Goal: Task Accomplishment & Management: Manage account settings

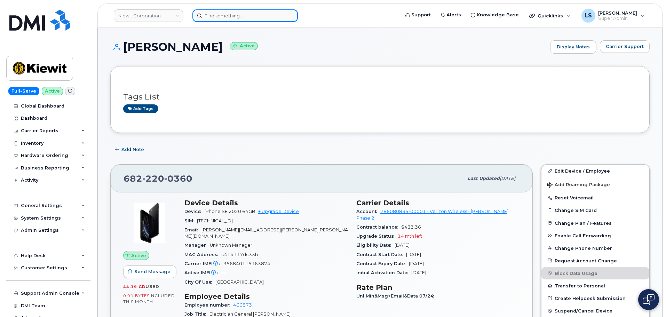
click at [271, 18] on input at bounding box center [244, 15] width 105 height 13
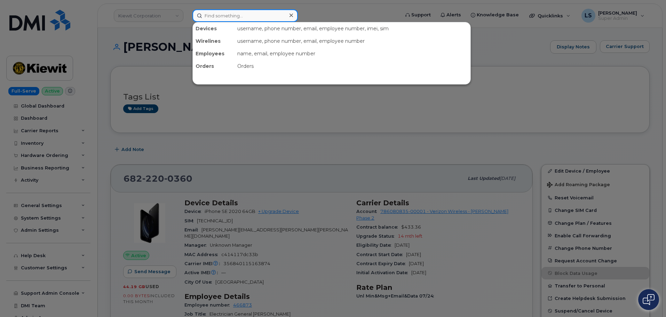
paste input "[PHONE_NUMBER]"
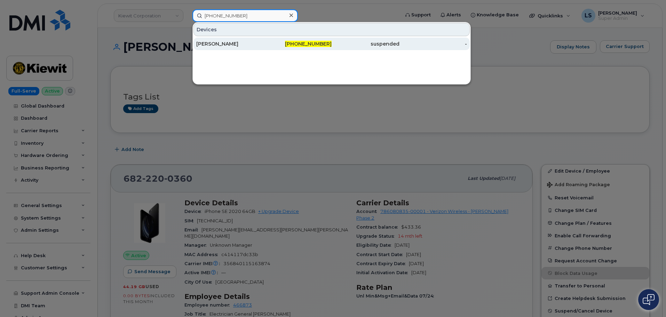
type input "[PHONE_NUMBER]"
click at [264, 48] on div "[PERSON_NAME]" at bounding box center [298, 44] width 68 height 13
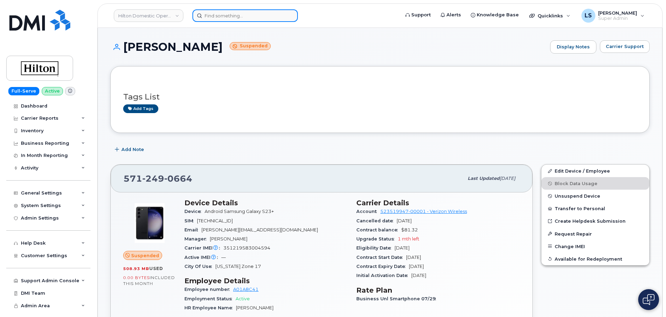
click at [212, 18] on input at bounding box center [244, 15] width 105 height 13
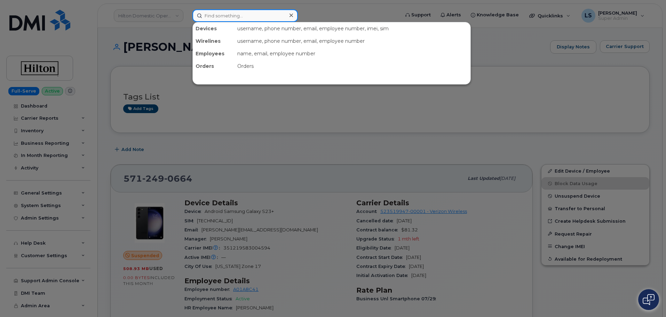
paste input "292054"
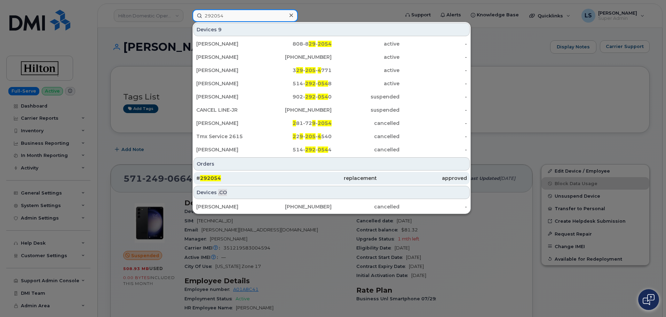
type input "292054"
click at [288, 178] on div "replacement" at bounding box center [331, 178] width 90 height 7
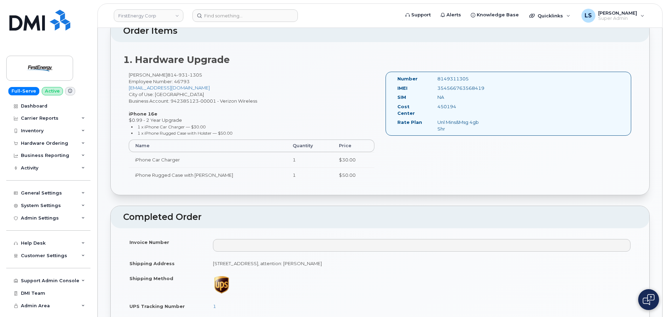
scroll to position [209, 0]
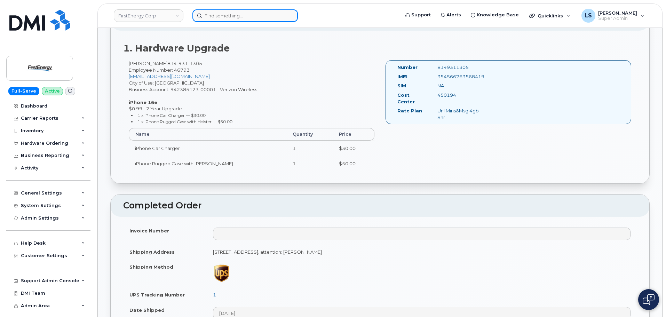
click at [239, 12] on input at bounding box center [244, 15] width 105 height 13
paste input "296510"
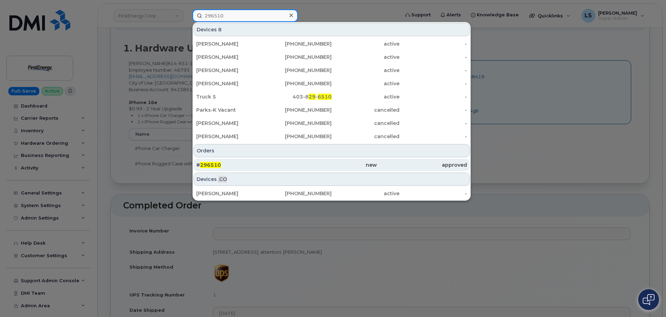
type input "296510"
click at [205, 167] on span "296510" at bounding box center [210, 165] width 21 height 6
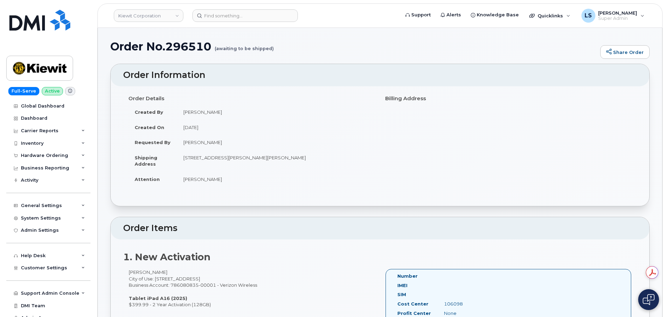
click at [190, 53] on h1 "Order No.296510 (awaiting to be shipped)" at bounding box center [353, 46] width 486 height 12
click at [188, 60] on div "Order No.296510 (awaiting to be shipped) Share Order" at bounding box center [379, 51] width 539 height 23
click at [184, 50] on h1 "Order No.296510 (awaiting to be shipped)" at bounding box center [353, 46] width 486 height 12
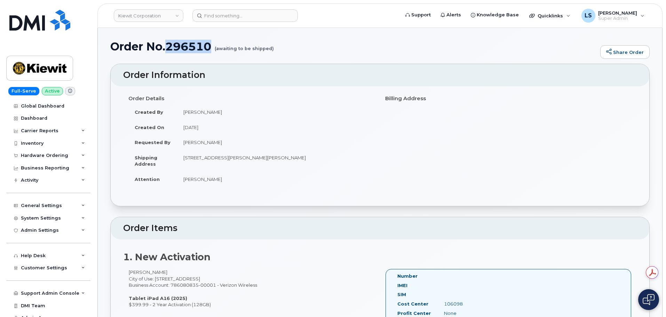
copy h1 "296510"
drag, startPoint x: 303, startPoint y: 59, endPoint x: 147, endPoint y: 66, distance: 156.4
click at [147, 63] on div "Order No.296510 (awaiting to be shipped) Share Order" at bounding box center [379, 51] width 539 height 23
drag, startPoint x: 74, startPoint y: 156, endPoint x: 71, endPoint y: 162, distance: 7.0
click at [74, 156] on div "Hardware Ordering" at bounding box center [48, 155] width 84 height 13
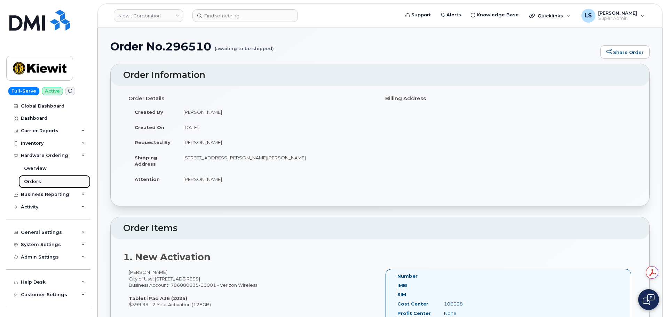
click at [50, 177] on link "Orders" at bounding box center [54, 181] width 72 height 13
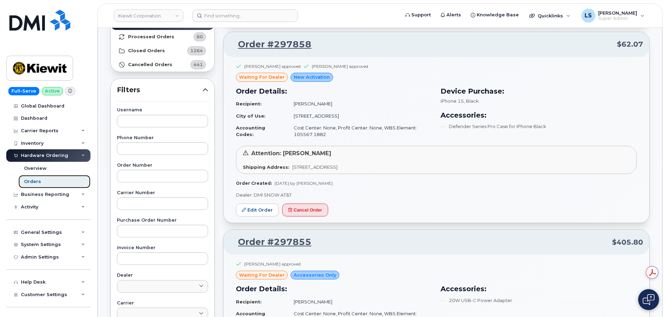
scroll to position [70, 0]
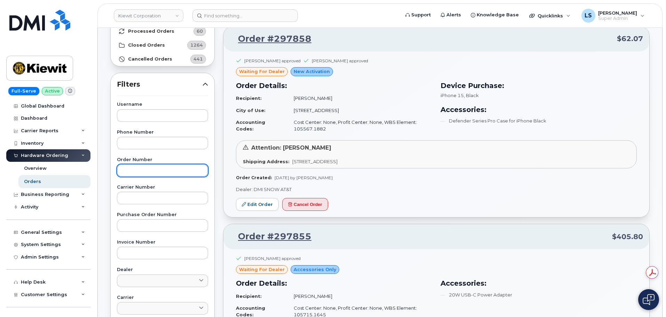
click at [166, 165] on input "text" at bounding box center [162, 170] width 91 height 13
paste input "296510"
type input "296510"
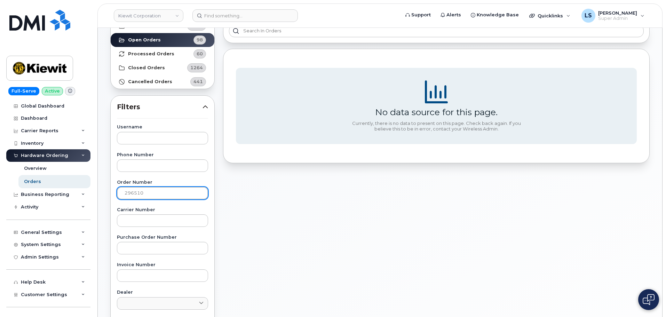
scroll to position [0, 0]
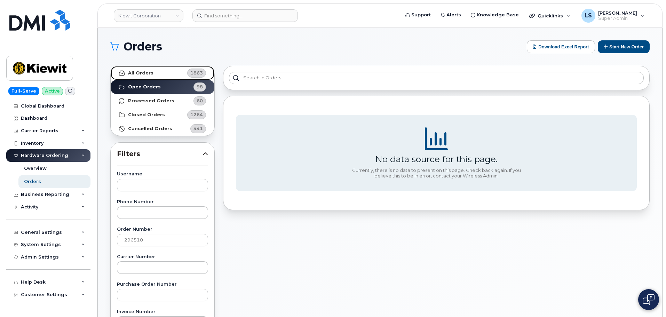
click at [183, 74] on link "All Orders 1863" at bounding box center [163, 73] width 104 height 14
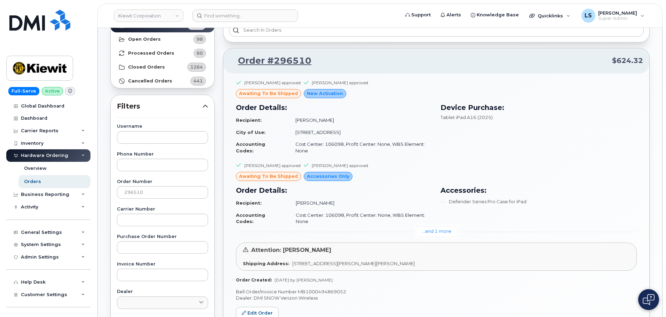
scroll to position [139, 0]
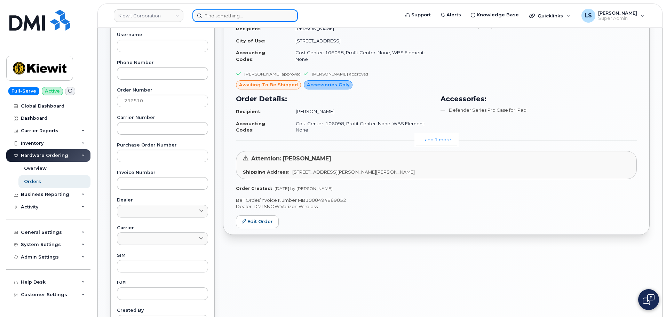
click at [217, 12] on input at bounding box center [244, 15] width 105 height 13
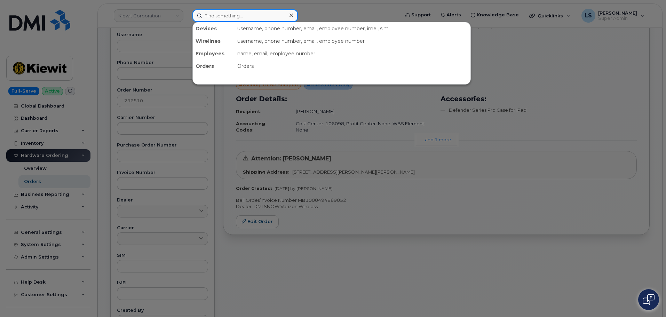
paste input "(330) 414-5475"
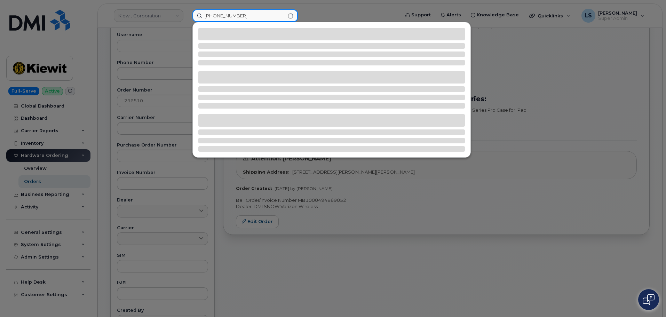
type input "(330) 414-5475"
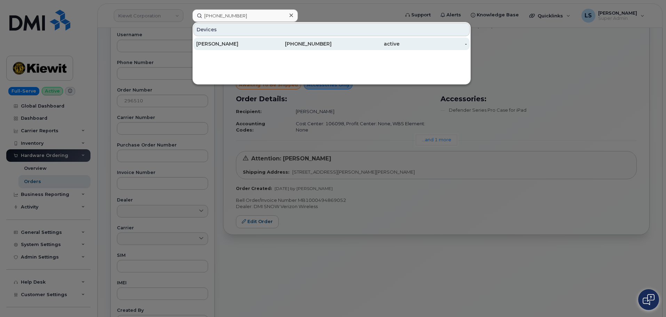
click at [332, 48] on div "330-414-5475" at bounding box center [366, 44] width 68 height 13
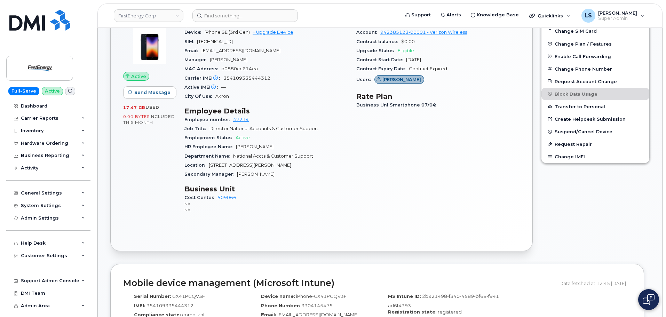
scroll to position [278, 0]
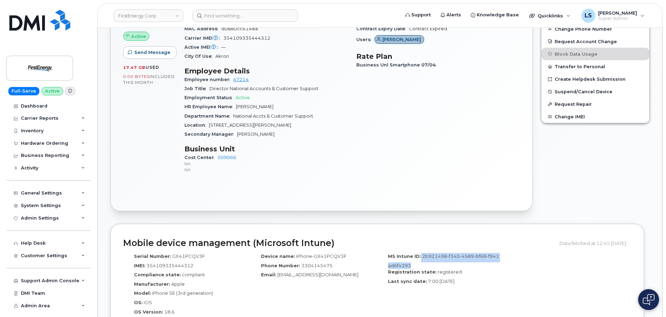
click at [413, 262] on div "MS Intune ID: 2b921498-f340-4589-bf68-f941ad6f4393" at bounding box center [440, 261] width 117 height 16
click at [423, 257] on span "2b921498-f340-4589-bf68-f941ad6f4393" at bounding box center [443, 260] width 111 height 15
drag, startPoint x: 422, startPoint y: 257, endPoint x: 412, endPoint y: 265, distance: 13.1
click at [410, 265] on span "2b921498-f340-4589-bf68-f941ad6f4393" at bounding box center [443, 260] width 111 height 15
copy span "2b921498-f340-4589-bf68-f941ad6f4393"
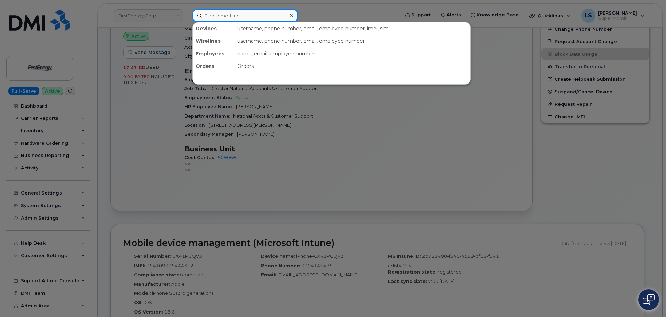
click at [225, 21] on input at bounding box center [244, 15] width 105 height 13
paste input "[PERSON_NAME]"
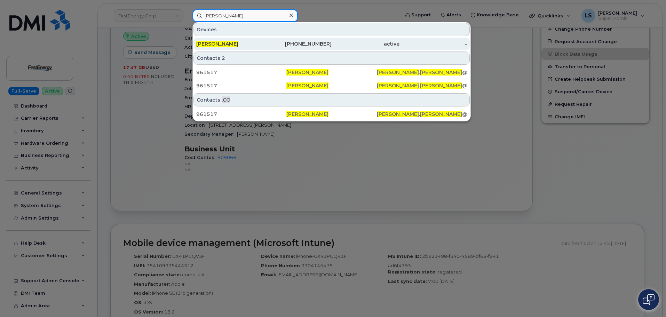
type input "[PERSON_NAME]"
click at [211, 42] on span "[PERSON_NAME]" at bounding box center [217, 44] width 42 height 6
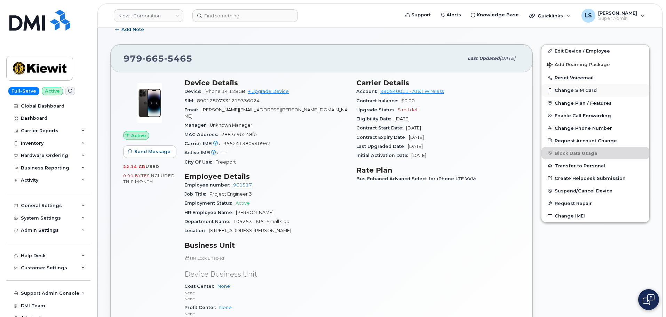
scroll to position [70, 0]
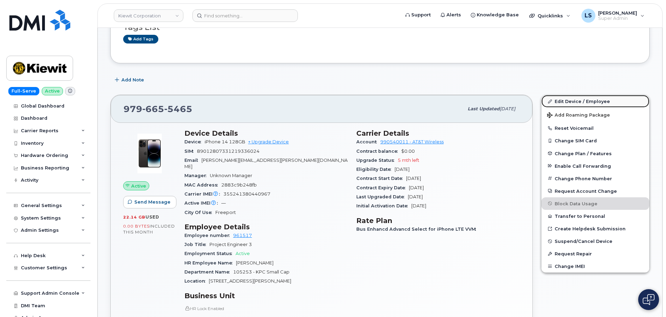
click at [564, 105] on link "Edit Device / Employee" at bounding box center [595, 101] width 108 height 13
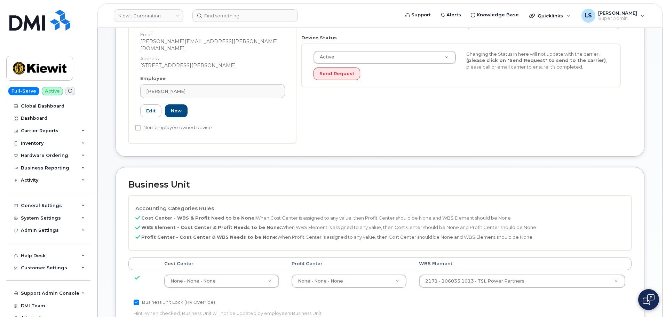
scroll to position [244, 0]
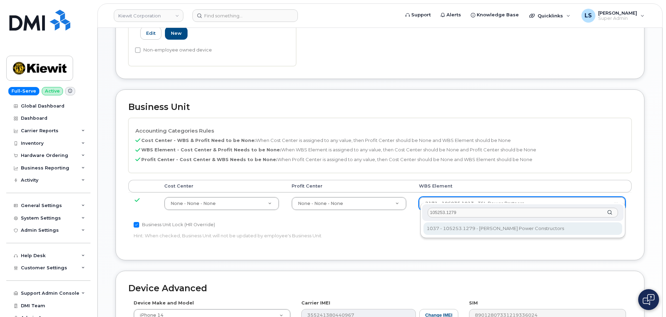
type input "105253.1279"
type input "34096077"
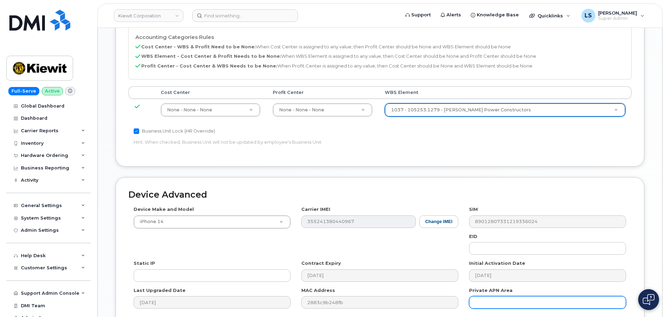
scroll to position [398, 0]
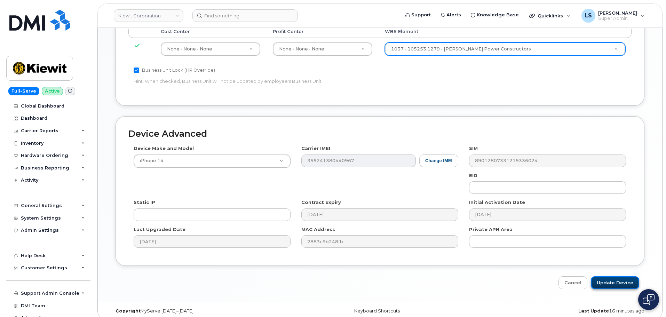
click at [603, 276] on input "Update Device" at bounding box center [615, 282] width 48 height 13
type input "Saving..."
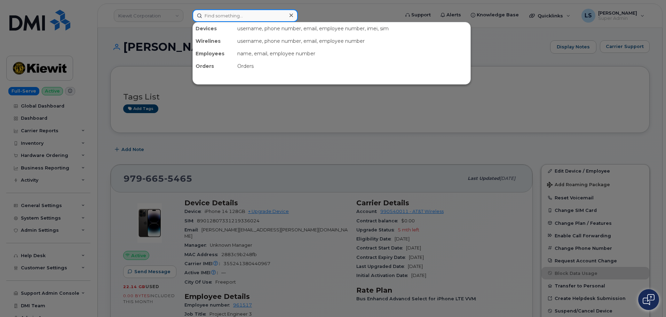
click at [226, 13] on input at bounding box center [244, 15] width 105 height 13
paste input "[PHONE_NUMBER]"
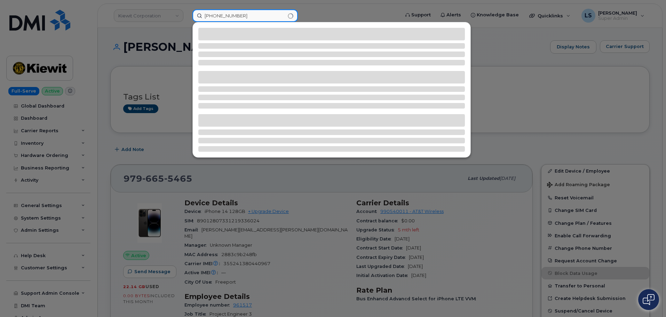
type input "[PHONE_NUMBER]"
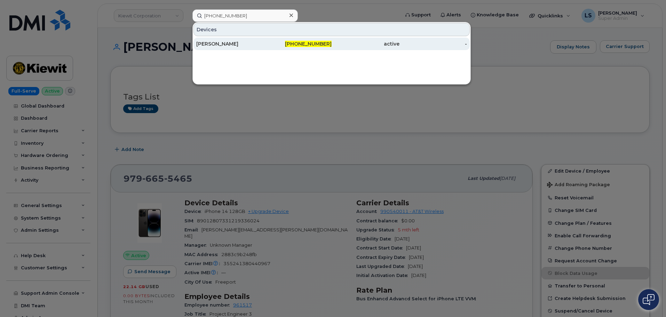
click at [217, 38] on link "[PERSON_NAME] [PHONE_NUMBER] active -" at bounding box center [331, 44] width 276 height 13
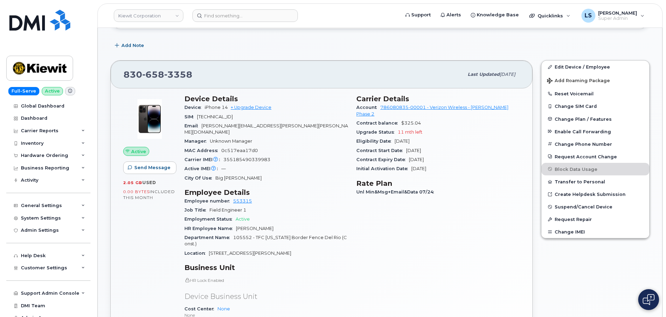
scroll to position [174, 0]
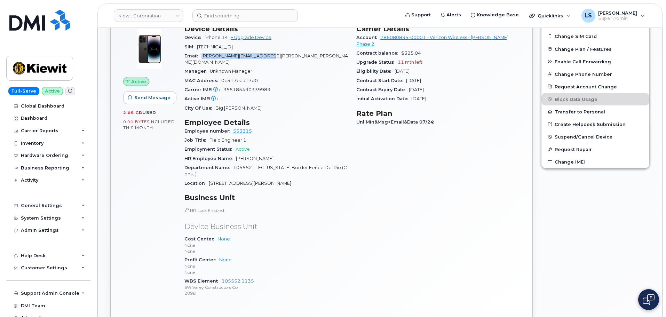
drag, startPoint x: 204, startPoint y: 57, endPoint x: 277, endPoint y: 57, distance: 73.1
click at [277, 57] on span "WILLIAM.POSSERT@KIEWIT.COM" at bounding box center [266, 58] width 164 height 11
copy span "WILLIAM.POSSERT@KIEWIT.COM"
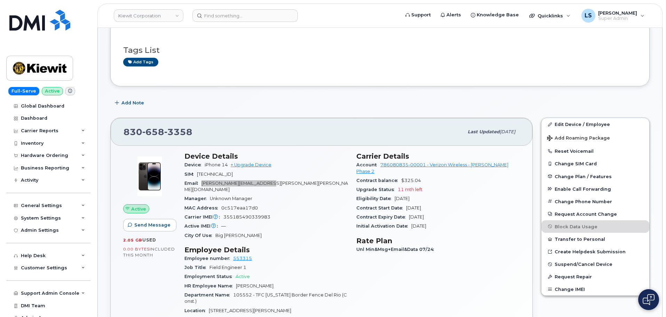
scroll to position [35, 0]
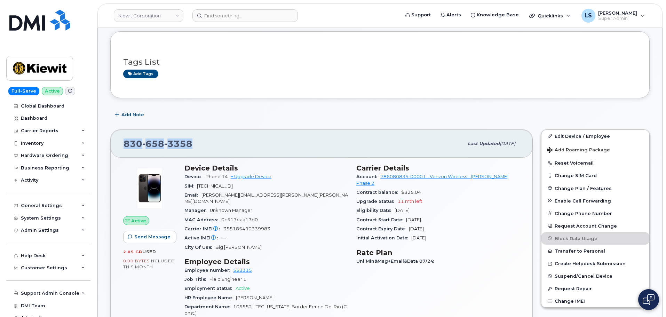
drag, startPoint x: 174, startPoint y: 152, endPoint x: 118, endPoint y: 156, distance: 56.8
click at [120, 154] on div "830 658 3358 Last updated Jul 31, 2025" at bounding box center [322, 144] width 422 height 28
copy span "830 658 3358"
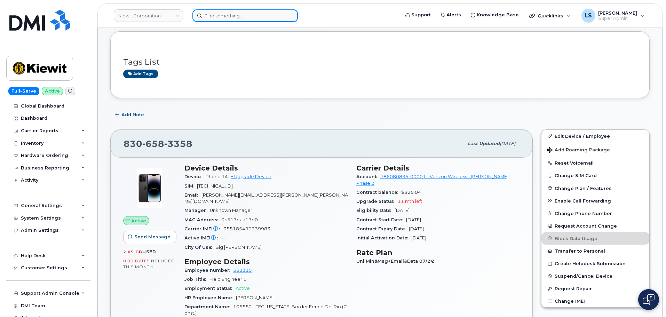
click at [210, 18] on input at bounding box center [244, 15] width 105 height 13
paste input "4104749788"
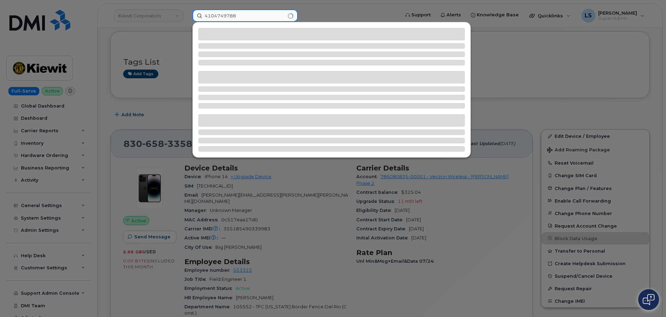
type input "4104749788"
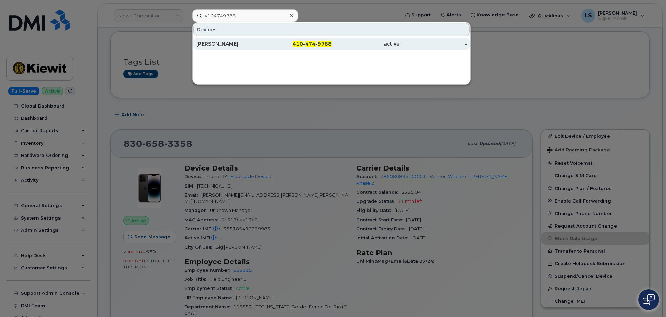
click at [258, 42] on div "BLAKE HAIRSTON" at bounding box center [230, 43] width 68 height 7
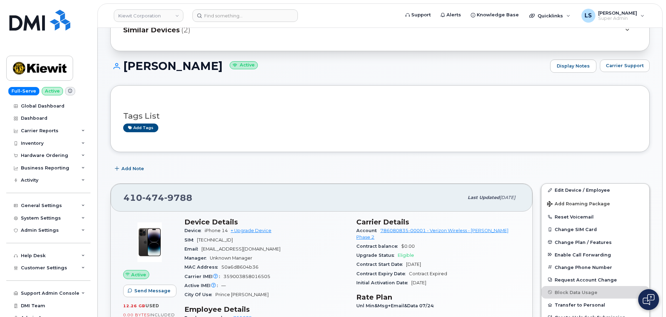
scroll to position [70, 0]
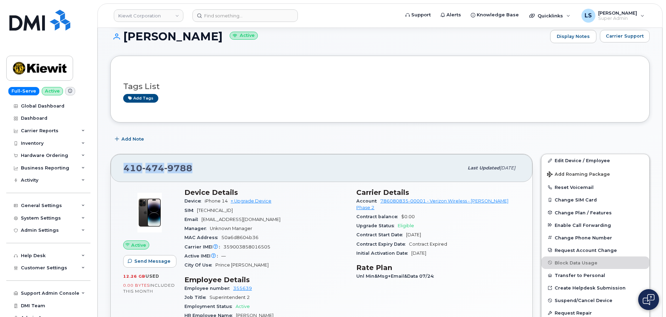
drag, startPoint x: 197, startPoint y: 168, endPoint x: 102, endPoint y: 179, distance: 95.2
copy span "410 474 9788"
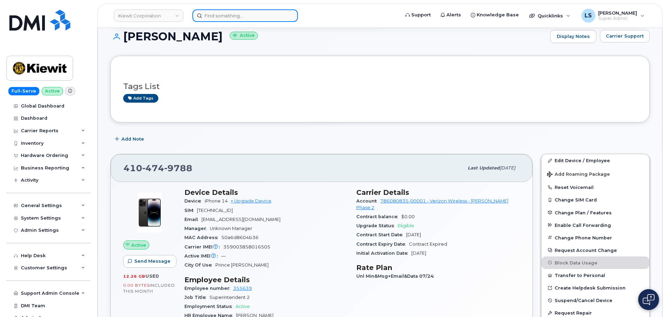
click at [238, 17] on input at bounding box center [244, 15] width 105 height 13
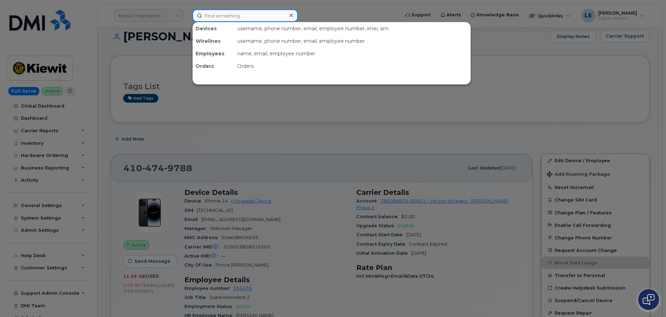
paste input "8084460555"
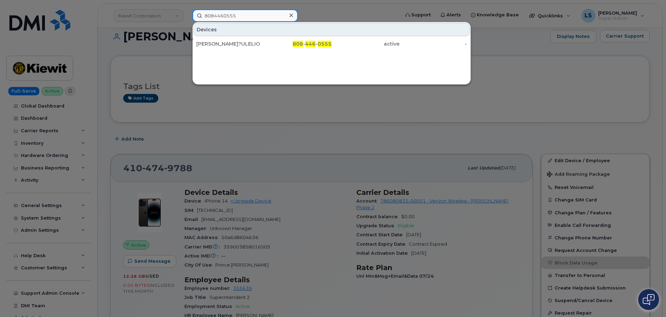
type input "8084460555"
drag, startPoint x: 212, startPoint y: 46, endPoint x: 18, endPoint y: 104, distance: 203.0
click at [212, 46] on div "ALIKA KAHA?ULELIO" at bounding box center [230, 43] width 68 height 7
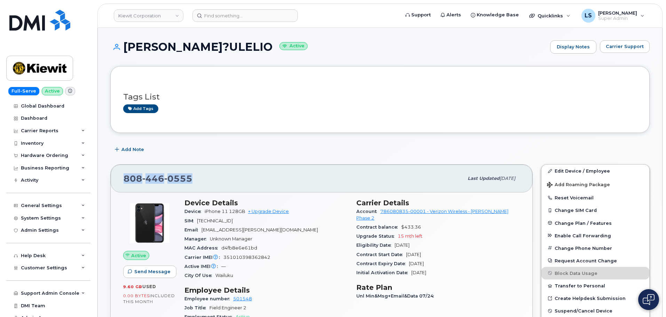
drag, startPoint x: 200, startPoint y: 184, endPoint x: 122, endPoint y: 185, distance: 77.9
click at [123, 183] on div "[PHONE_NUMBER] Last updated [DATE]" at bounding box center [322, 179] width 422 height 28
copy span "[PHONE_NUMBER]"
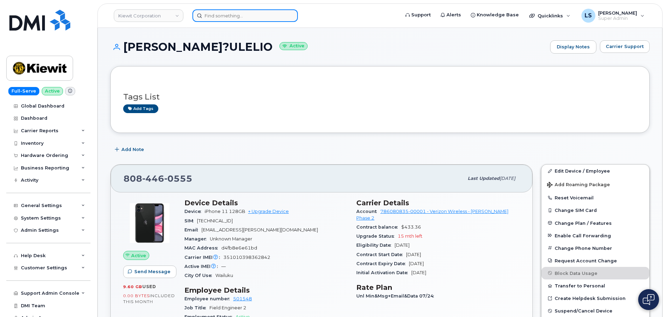
click at [244, 16] on input at bounding box center [244, 15] width 105 height 13
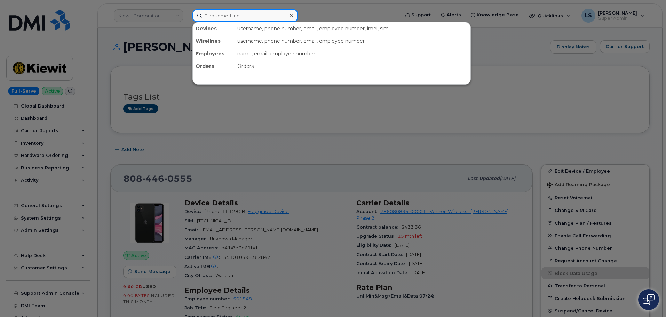
paste input "4303424180"
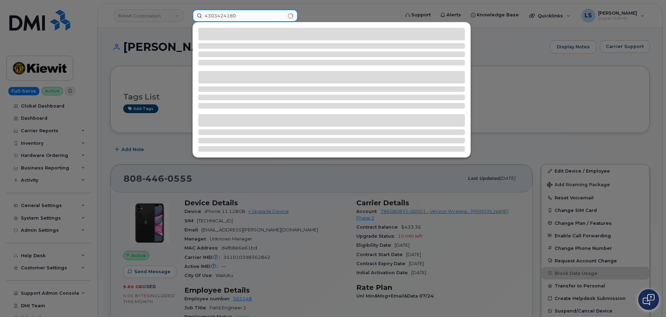
type input "4303424180"
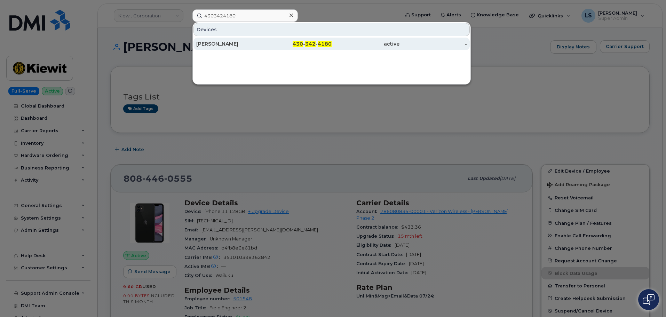
click at [227, 37] on div "MIKE SPELL 430 - 342 - 4180 active -" at bounding box center [332, 44] width 278 height 14
click at [264, 40] on div "[PERSON_NAME]" at bounding box center [298, 44] width 68 height 13
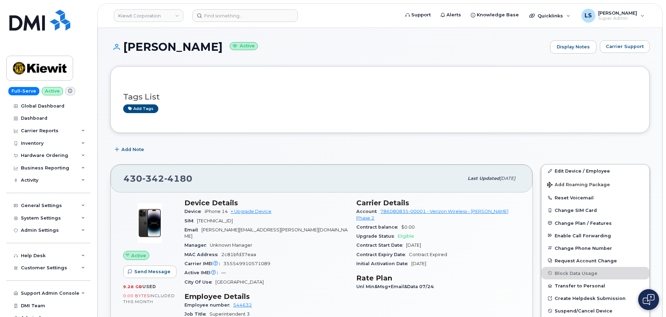
click at [243, 230] on span "[PERSON_NAME][EMAIL_ADDRESS][PERSON_NAME][DOMAIN_NAME]" at bounding box center [265, 232] width 163 height 11
copy div "Email MICHAEL.SPELL@KIEWIT.COM"
click at [270, 228] on span "MICHAEL.SPELL@KIEWIT.COM" at bounding box center [265, 232] width 163 height 11
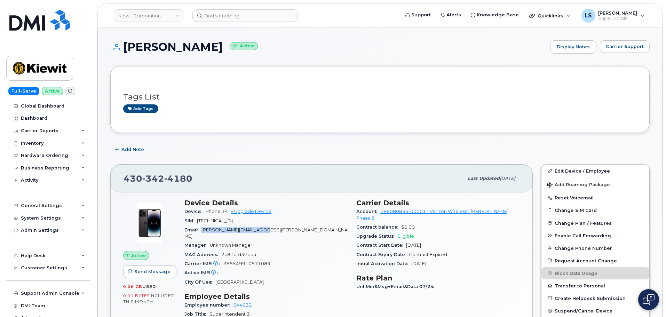
drag, startPoint x: 280, startPoint y: 228, endPoint x: 202, endPoint y: 232, distance: 78.4
click at [202, 232] on div "Email MICHAEL.SPELL@KIEWIT.COM" at bounding box center [266, 233] width 164 height 16
copy span "MICHAEL.SPELL@KIEWIT.COM"
drag, startPoint x: 213, startPoint y: 184, endPoint x: 101, endPoint y: 176, distance: 113.0
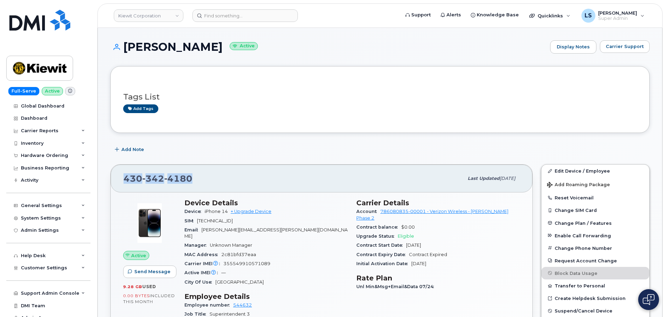
copy span "430 342 4180"
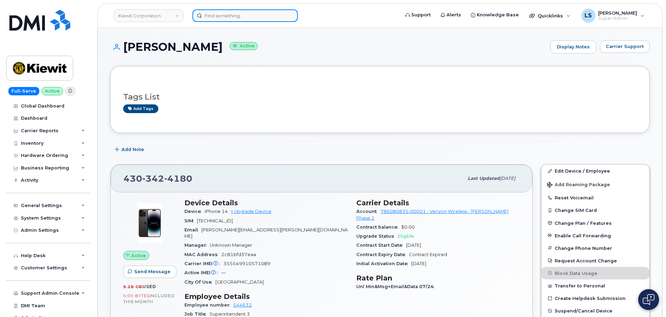
click at [226, 13] on input at bounding box center [244, 15] width 105 height 13
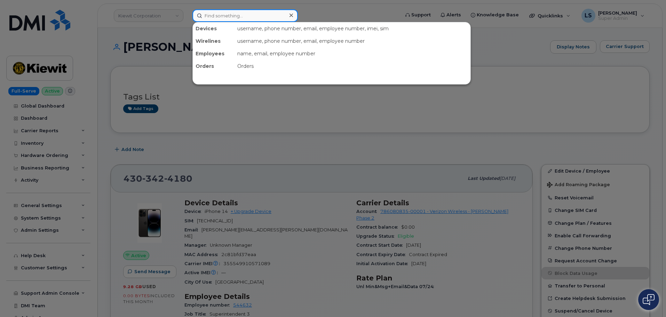
paste input "(801) 455-0043"
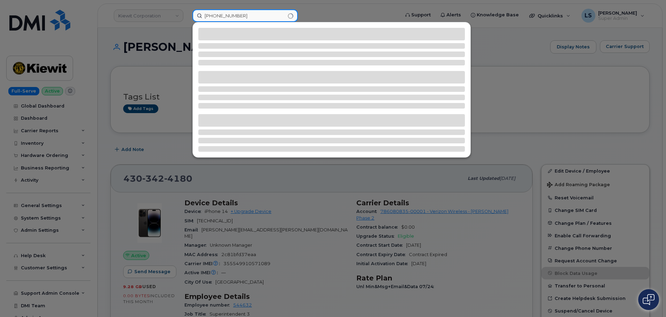
type input "(801) 455-0043"
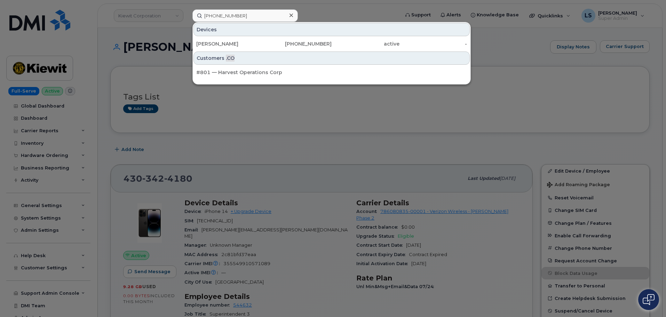
click at [310, 37] on div "Devices WILLIAM BAX 801-455-0043 active -" at bounding box center [332, 36] width 278 height 29
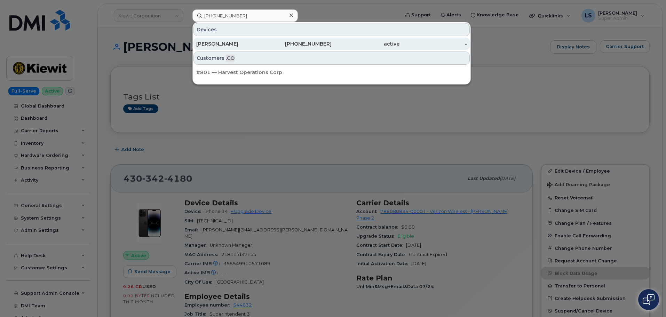
click at [332, 40] on div "801-455-0043" at bounding box center [366, 44] width 68 height 13
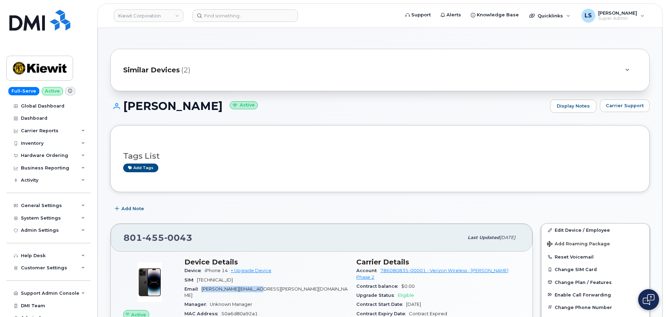
drag, startPoint x: 204, startPoint y: 288, endPoint x: 264, endPoint y: 288, distance: 60.9
click at [264, 288] on span "WILLIAM.BAX@KIEWIT.COM" at bounding box center [265, 291] width 163 height 11
copy span "WILLIAM.BAX@KIEWIT.COM"
drag, startPoint x: 193, startPoint y: 239, endPoint x: 191, endPoint y: 236, distance: 4.2
click at [187, 238] on div "801 455 0043" at bounding box center [294, 237] width 340 height 15
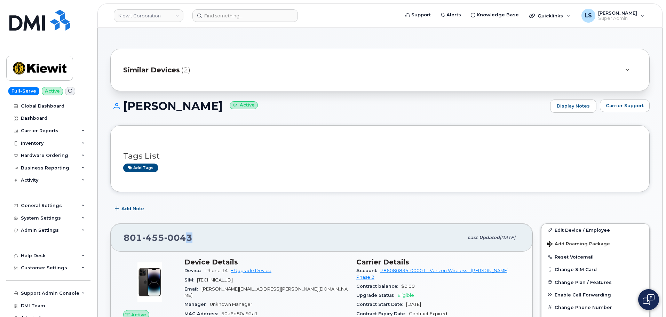
click at [225, 235] on div "801 455 0043" at bounding box center [294, 237] width 340 height 15
drag, startPoint x: 200, startPoint y: 240, endPoint x: 124, endPoint y: 243, distance: 76.3
click at [124, 243] on div "801 455 0043" at bounding box center [294, 237] width 340 height 15
copy span "801 455 0043"
click at [210, 16] on input at bounding box center [244, 15] width 105 height 13
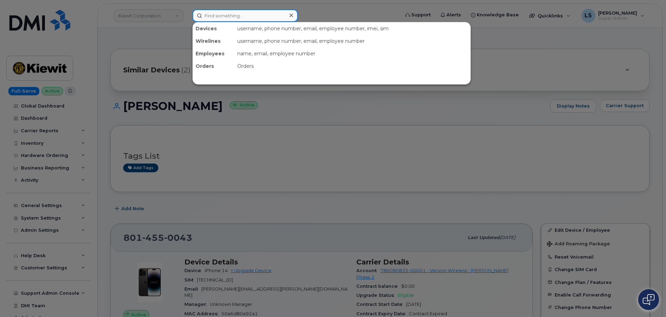
paste input "[PERSON_NAME]"
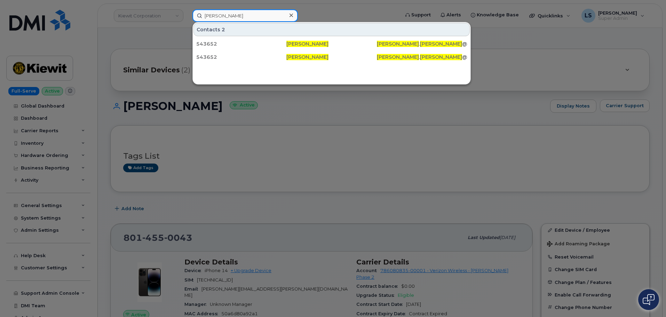
type input "[PERSON_NAME]"
click at [293, 16] on div at bounding box center [291, 15] width 10 height 10
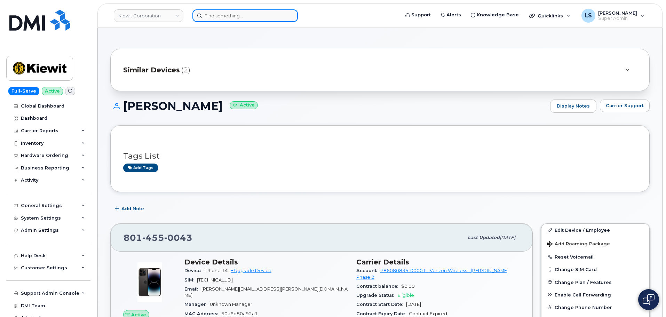
click at [273, 17] on input at bounding box center [244, 15] width 105 height 13
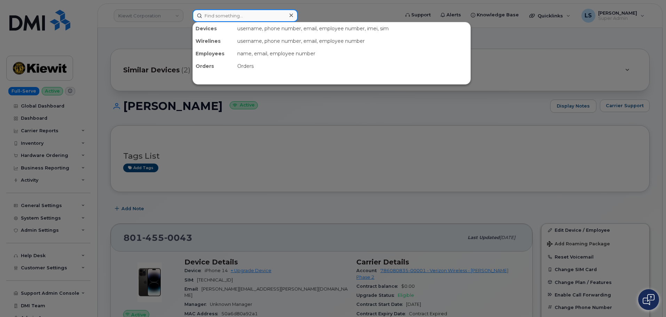
paste input "LEONARDO.BOWERS@KIEWIT.COM"
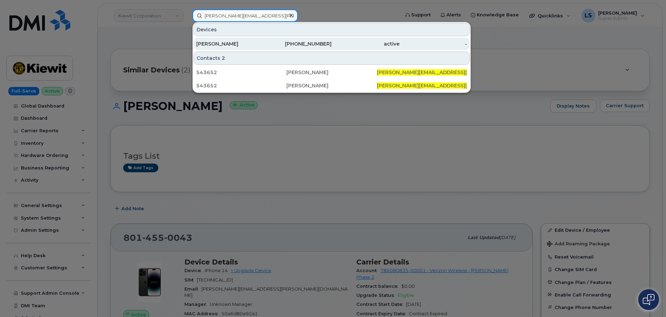
type input "LEONARDO.BOWERS@KIEWIT.COM"
click at [332, 49] on div "402-910-7643" at bounding box center [366, 44] width 68 height 13
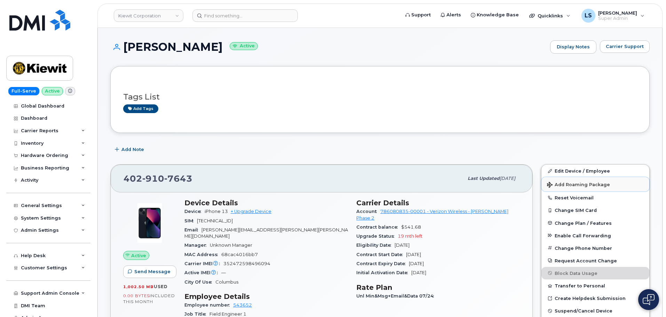
click at [558, 180] on button "Add Roaming Package" at bounding box center [595, 184] width 108 height 14
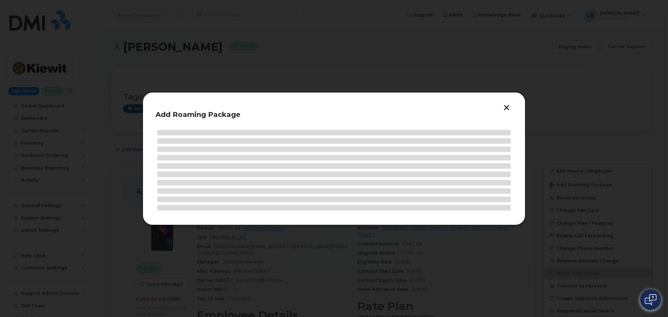
click at [509, 107] on div "Add Roaming Package" at bounding box center [334, 158] width 383 height 133
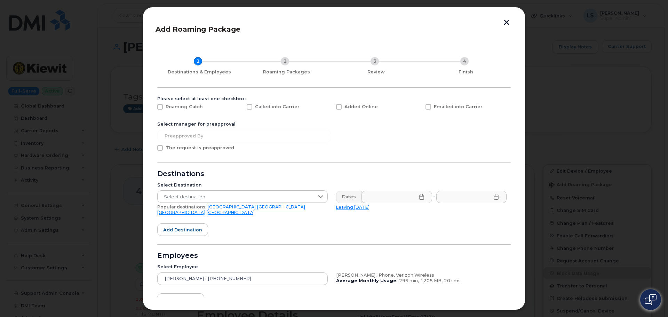
click at [581, 158] on div at bounding box center [334, 158] width 668 height 317
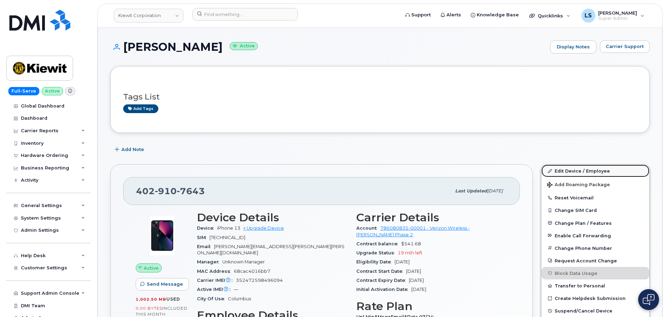
click at [568, 171] on link "Edit Device / Employee" at bounding box center [595, 171] width 108 height 13
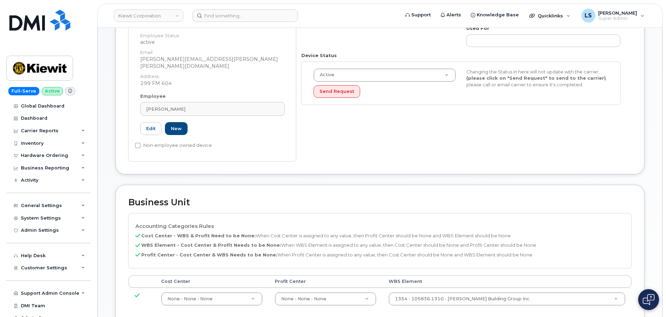
scroll to position [209, 0]
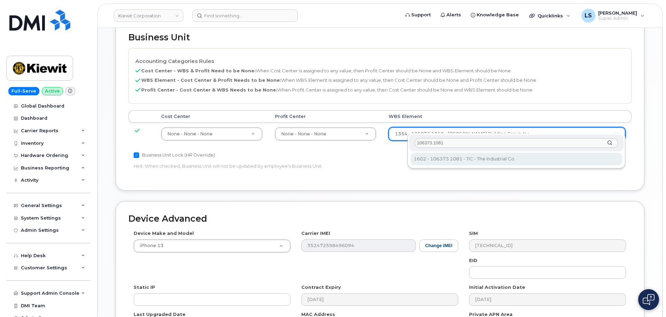
type input "106373.1081"
type input "35050978"
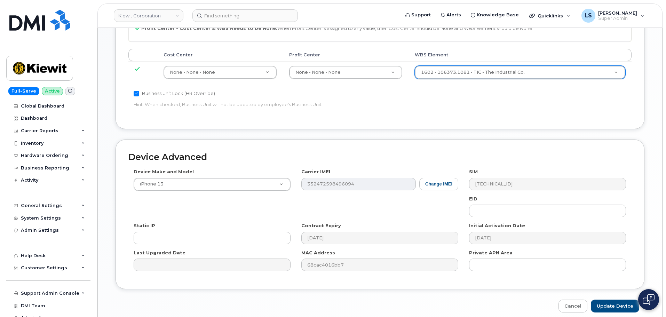
scroll to position [398, 0]
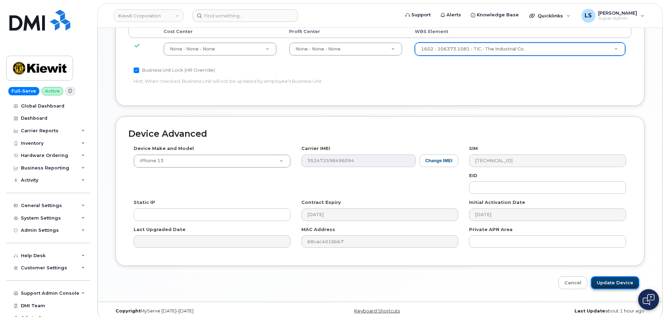
click at [624, 276] on input "Update Device" at bounding box center [615, 282] width 48 height 13
type input "Saving..."
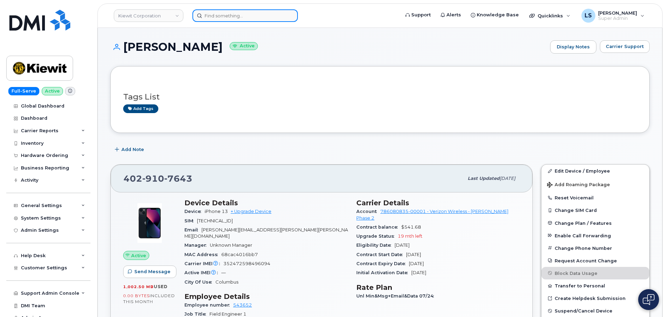
click at [225, 16] on input at bounding box center [244, 15] width 105 height 13
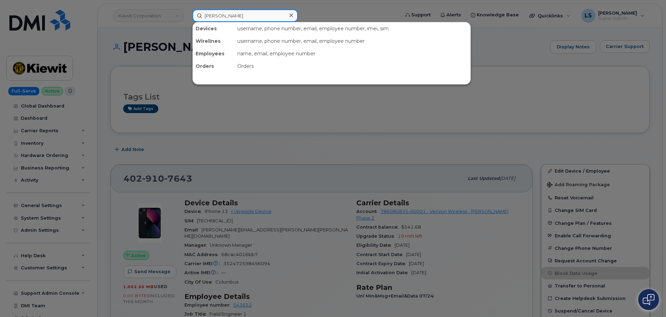
type input "[PERSON_NAME]"
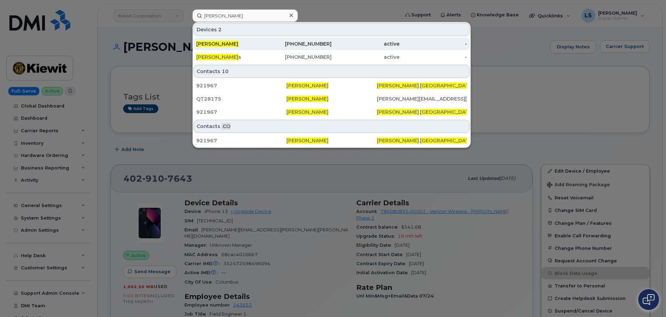
click at [245, 45] on div "[PERSON_NAME]" at bounding box center [230, 43] width 68 height 7
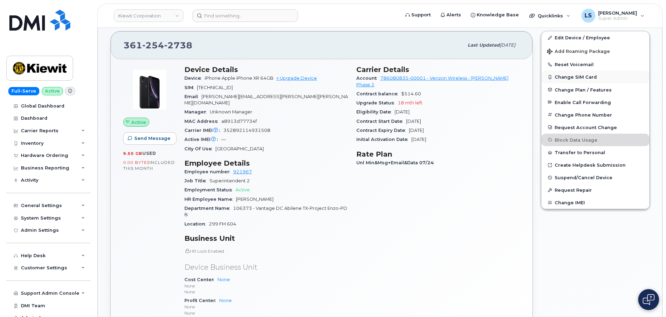
scroll to position [104, 0]
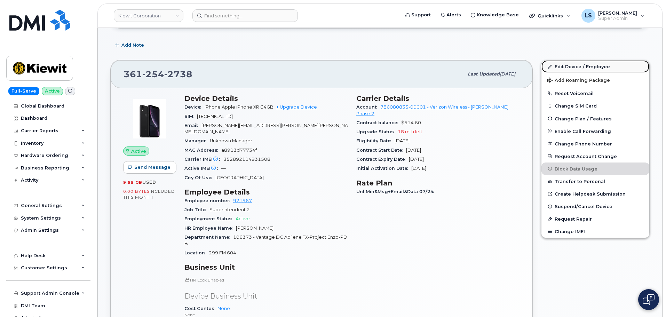
click at [577, 65] on link "Edit Device / Employee" at bounding box center [595, 66] width 108 height 13
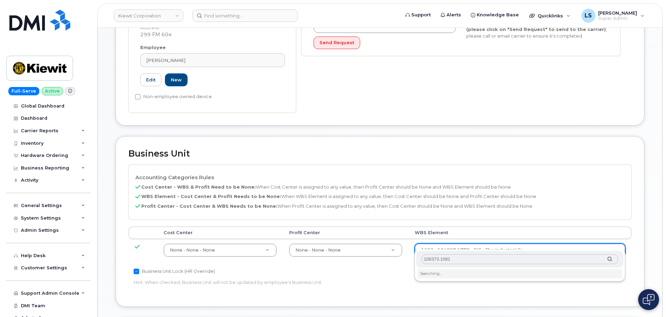
scroll to position [209, 0]
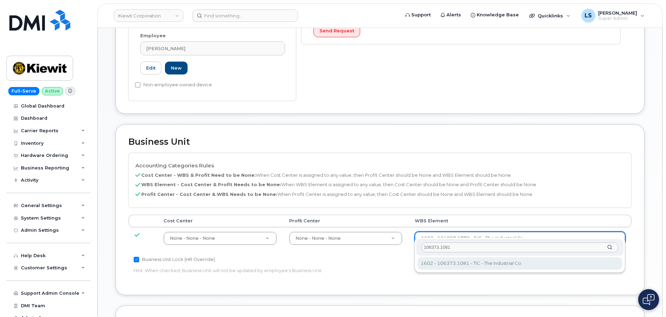
type input "106373.1081"
type input "35050978"
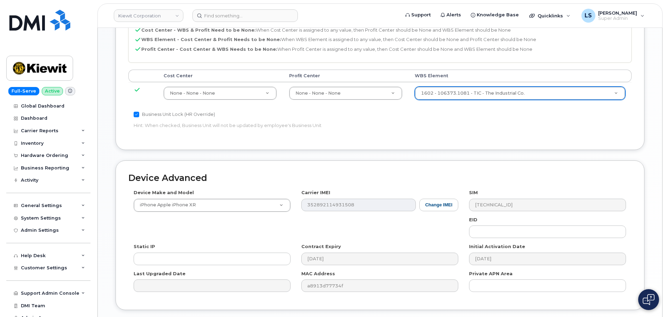
scroll to position [398, 0]
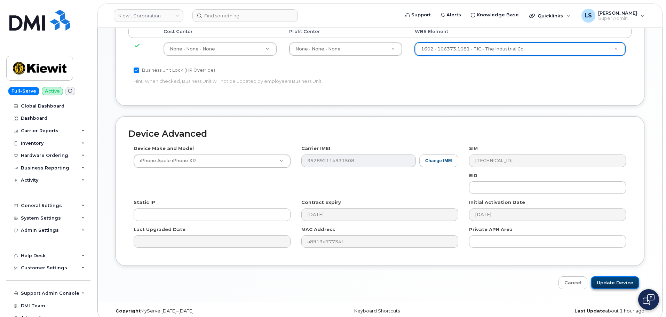
click at [617, 276] on input "Update Device" at bounding box center [615, 282] width 48 height 13
type input "Saving..."
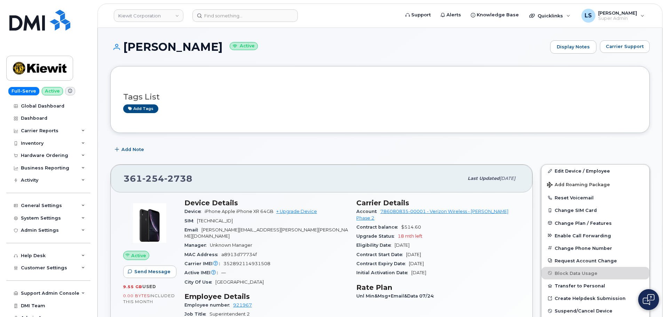
click at [301, 167] on div "361 254 2738 Last updated Aug 11, 2025" at bounding box center [322, 179] width 422 height 28
click at [224, 15] on input at bounding box center [244, 15] width 105 height 13
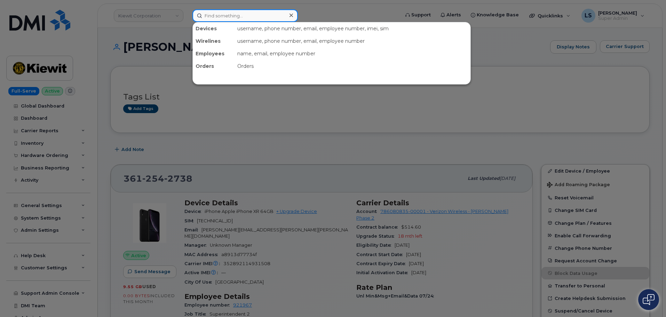
paste input "Fauzan Nuhu"
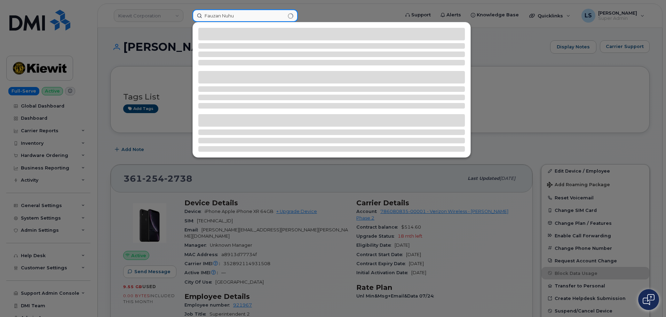
type input "Fauzan Nuhu"
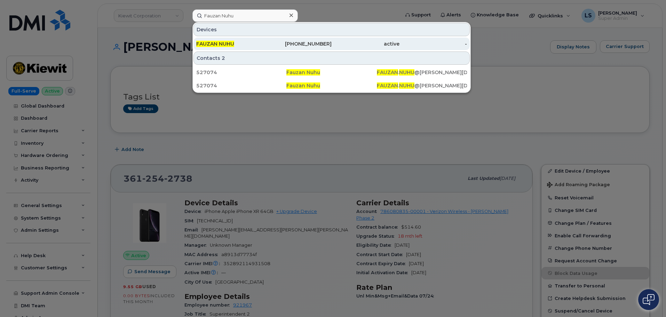
click at [248, 46] on div "FAUZAN NUHU" at bounding box center [230, 43] width 68 height 7
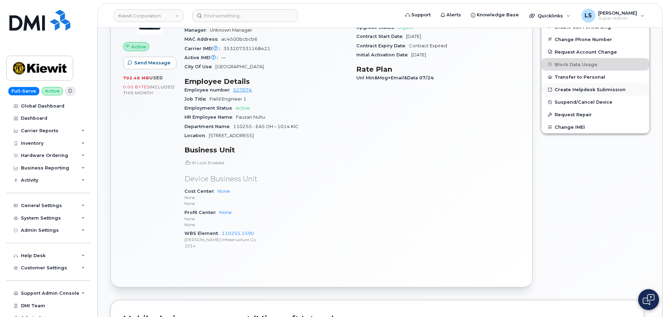
scroll to position [70, 0]
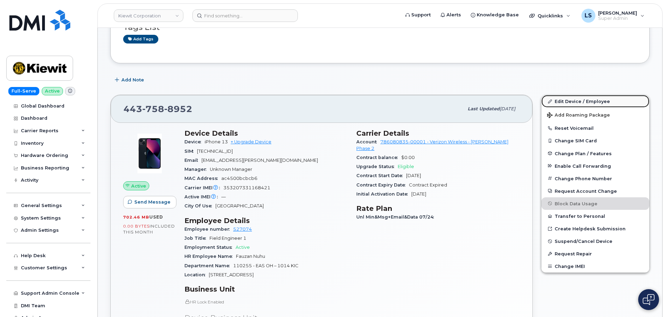
click at [552, 99] on span at bounding box center [550, 101] width 6 height 6
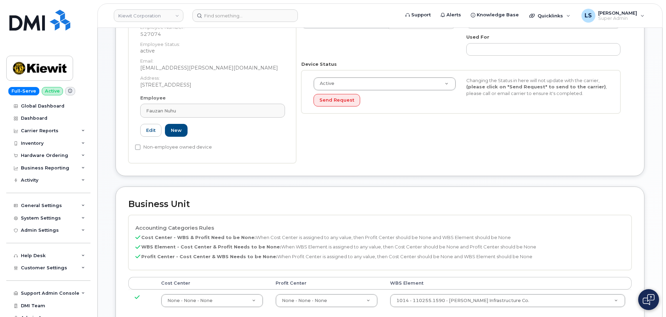
scroll to position [174, 0]
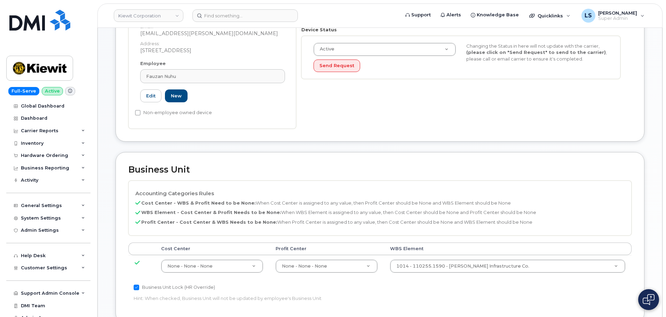
click at [480, 275] on td "1014 - 110255.1590 - [PERSON_NAME] Infrastructure Co. 33807737" at bounding box center [508, 266] width 248 height 22
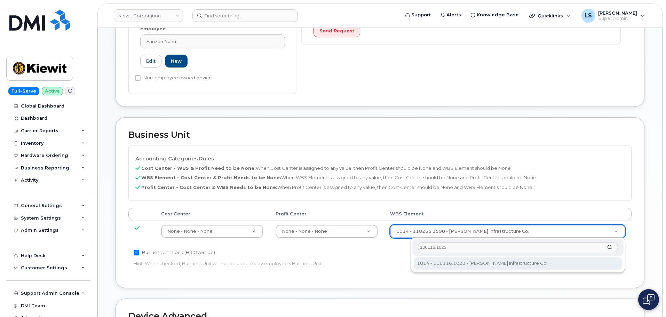
type input "106116.1023"
type input "30381968"
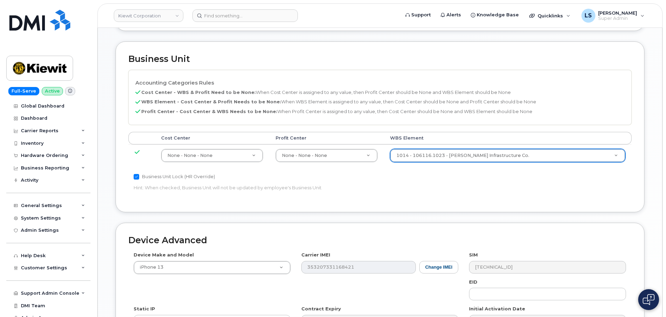
scroll to position [398, 0]
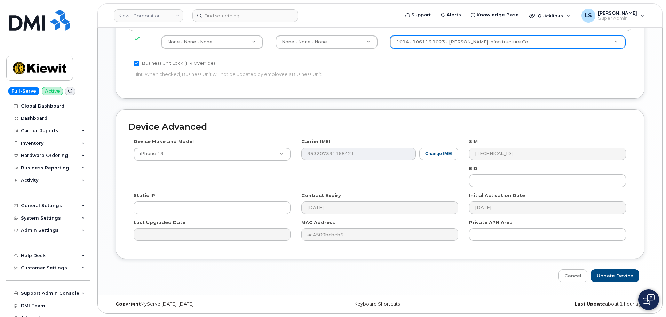
click at [599, 267] on div "Device Advanced Device Make and Model iPhone 13 Android TCL 502 Watch Apple Wat…" at bounding box center [379, 195] width 539 height 173
click at [600, 271] on input "Update Device" at bounding box center [615, 275] width 48 height 13
type input "Saving..."
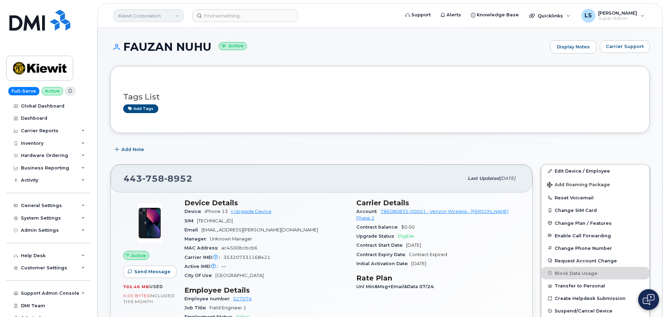
click at [155, 16] on link "Kiewit Corporation" at bounding box center [149, 15] width 70 height 13
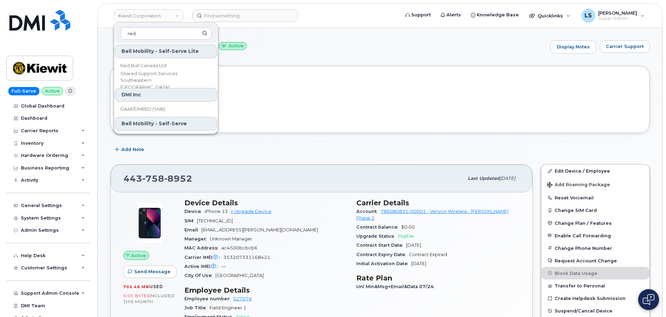
scroll to position [70, 0]
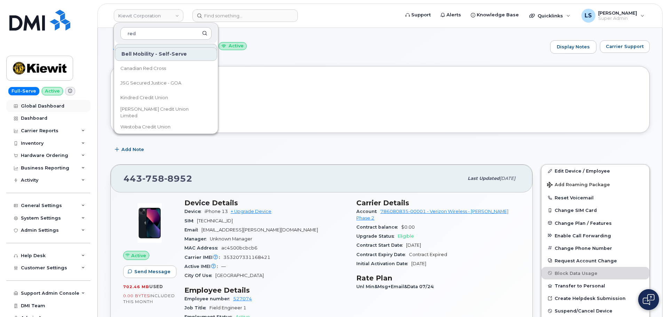
type input "red"
click at [219, 16] on input at bounding box center [244, 15] width 105 height 13
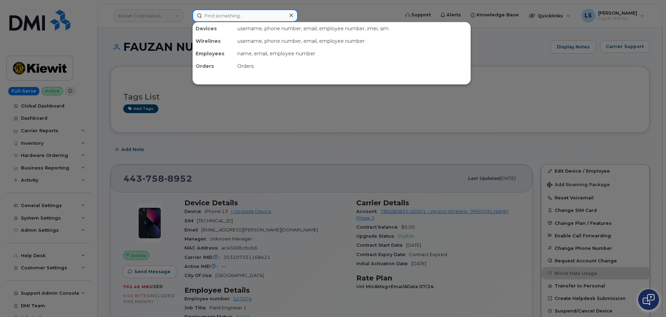
click at [219, 16] on input at bounding box center [244, 15] width 105 height 13
paste input "[PERSON_NAME]"
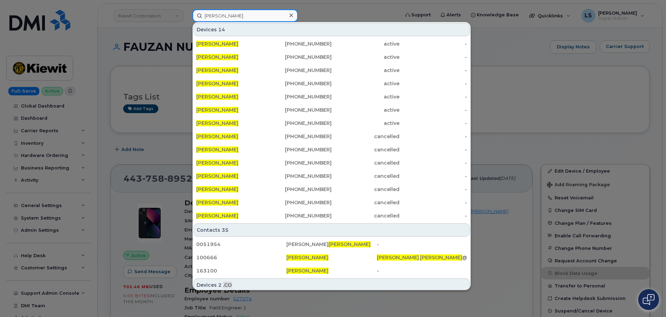
type input "[PERSON_NAME]"
drag, startPoint x: 288, startPoint y: 17, endPoint x: 292, endPoint y: 18, distance: 4.2
click at [290, 18] on div at bounding box center [291, 15] width 10 height 10
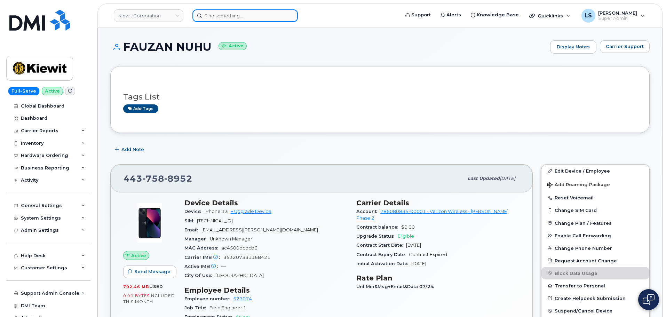
click at [294, 19] on div at bounding box center [244, 15] width 105 height 13
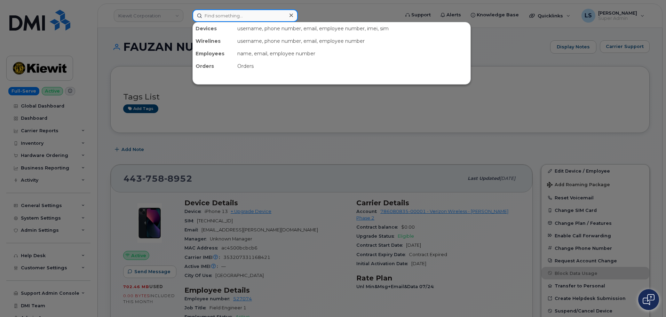
paste input "JOHN.MACDONALD@KIEWIT.COM"
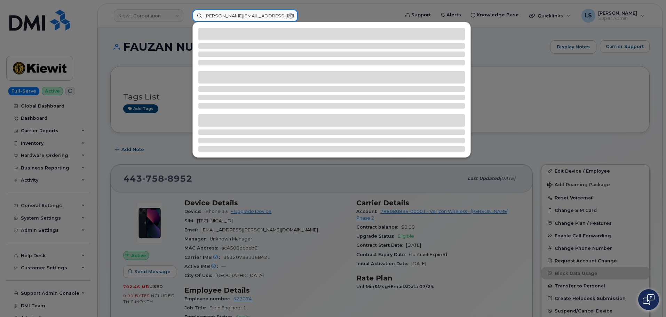
click at [286, 14] on input "JOHN.MACDONALD@KIEWIT.COM" at bounding box center [244, 15] width 105 height 13
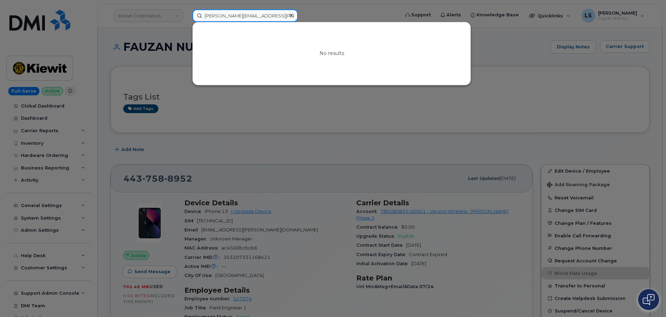
type input "JOHN.MACDONALD@KIEWIT.COM"
click at [291, 16] on icon at bounding box center [291, 15] width 3 height 3
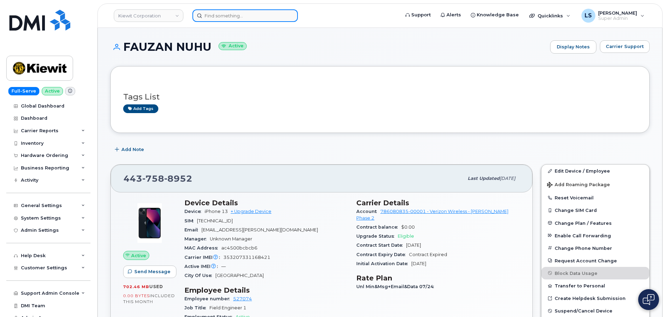
click at [220, 20] on input at bounding box center [244, 15] width 105 height 13
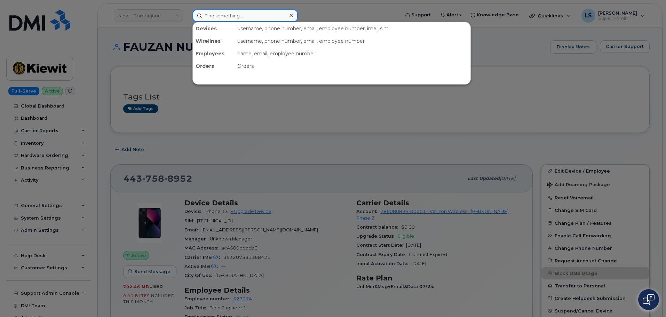
paste input "JOHN.MACDONALD@KIEWIT.COM"
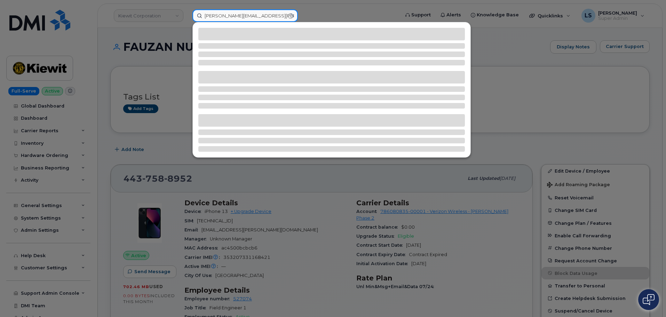
click at [205, 17] on input "JOHN.MACDONALD@KIEWIT.COM" at bounding box center [244, 15] width 105 height 13
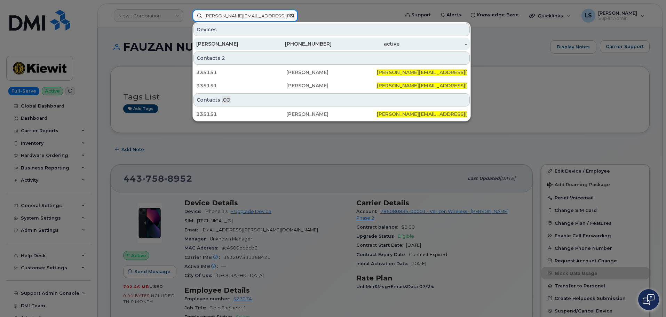
type input "JOHN.MACDONALD@KIEWIT.COM"
click at [332, 40] on div "703-229-2466" at bounding box center [366, 44] width 68 height 13
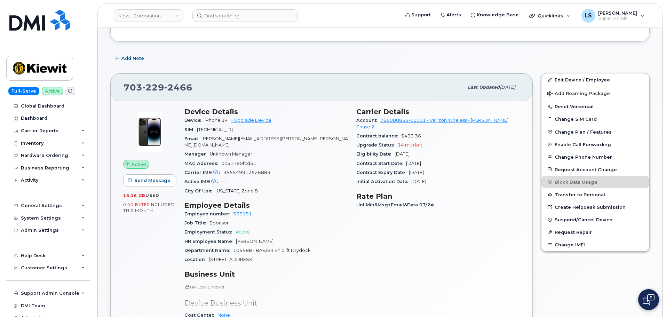
scroll to position [35, 0]
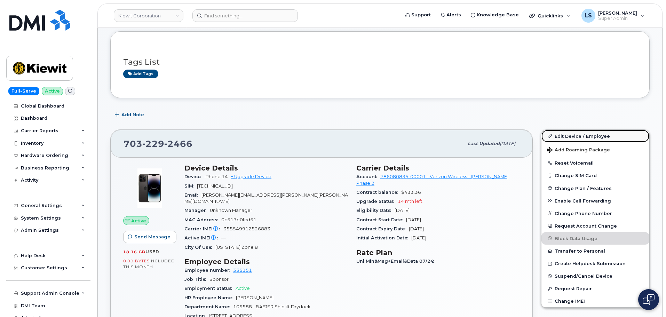
click at [575, 130] on link "Edit Device / Employee" at bounding box center [595, 136] width 108 height 13
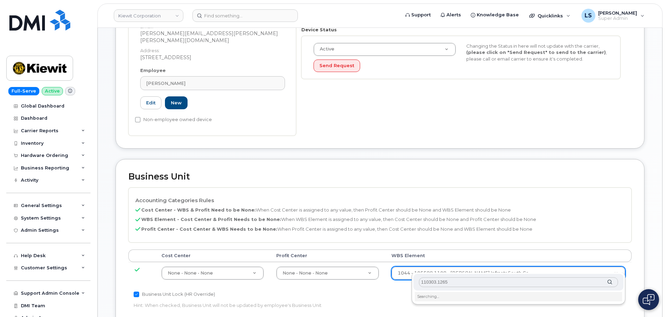
scroll to position [278, 0]
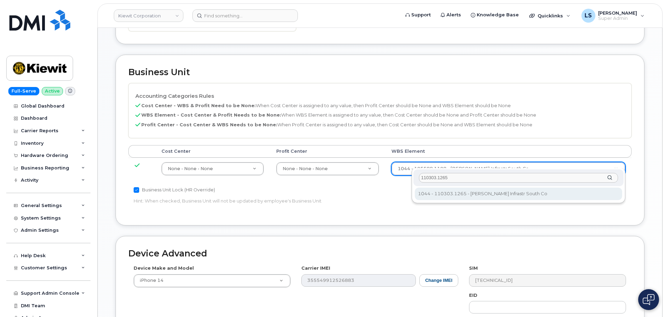
type input "110303.1265"
drag, startPoint x: 481, startPoint y: 196, endPoint x: 485, endPoint y: 192, distance: 5.2
type input "33441352"
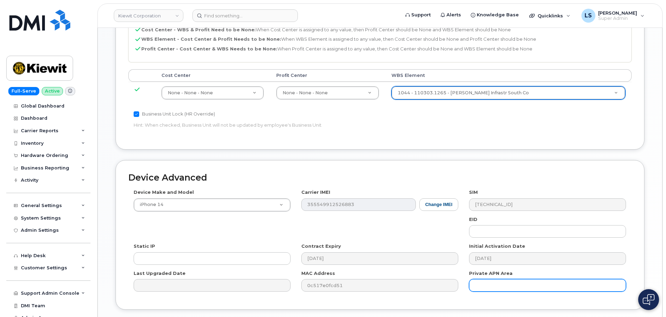
scroll to position [398, 0]
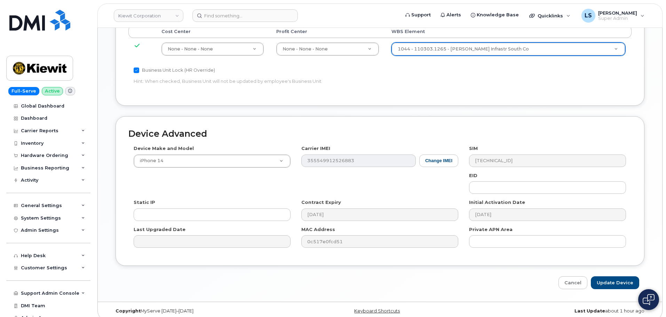
click at [616, 280] on input "Update Device" at bounding box center [615, 282] width 48 height 13
type input "Saving..."
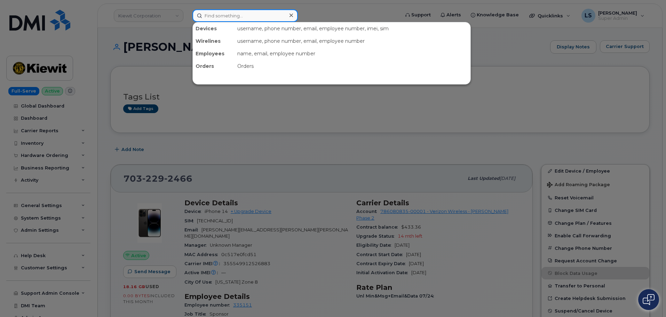
click at [256, 16] on input at bounding box center [244, 15] width 105 height 13
paste input "[PHONE_NUMBER]"
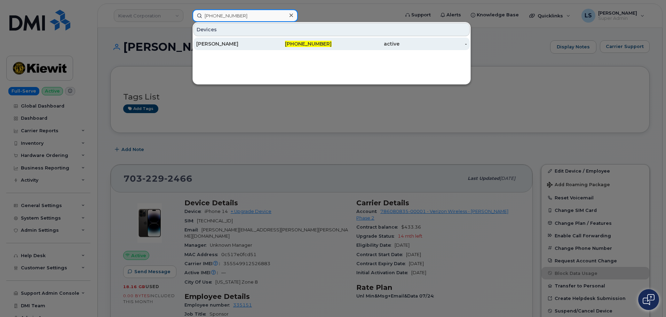
type input "[PHONE_NUMBER]"
click at [296, 44] on span "[PHONE_NUMBER]" at bounding box center [308, 44] width 47 height 6
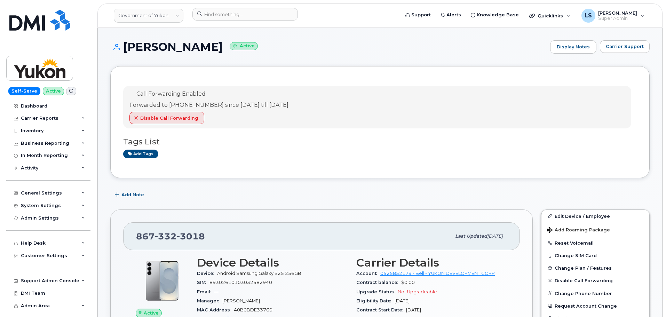
click at [322, 189] on div "Add Note" at bounding box center [379, 195] width 539 height 13
click at [233, 14] on input at bounding box center [244, 14] width 105 height 13
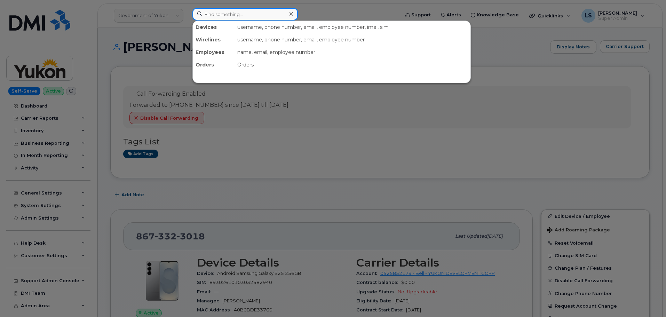
paste input "[PERSON_NAME]"
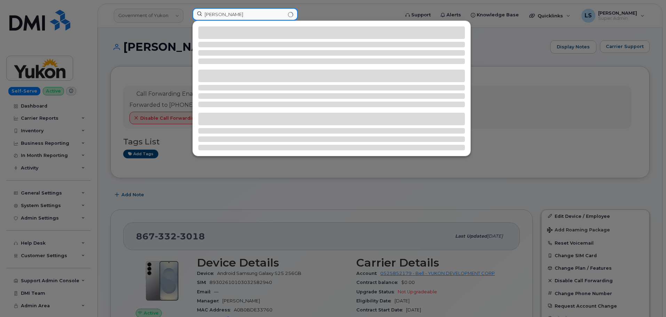
type input "[PERSON_NAME]"
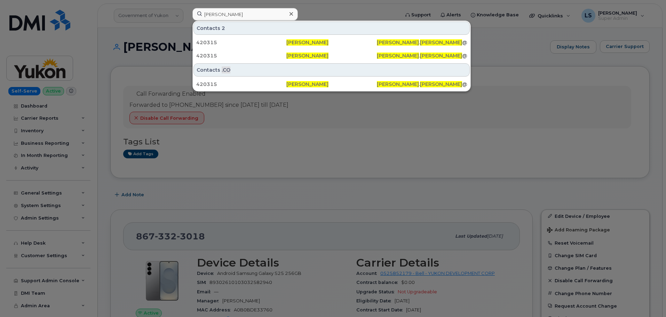
click at [289, 15] on div at bounding box center [291, 14] width 10 height 10
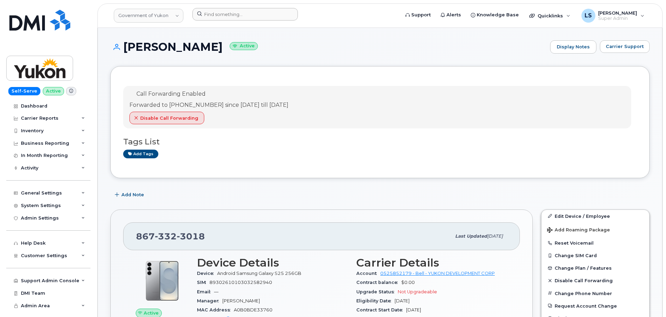
drag, startPoint x: 261, startPoint y: 21, endPoint x: 256, endPoint y: 16, distance: 7.4
click at [261, 21] on div at bounding box center [294, 15] width 214 height 15
click at [255, 15] on input at bounding box center [244, 14] width 105 height 13
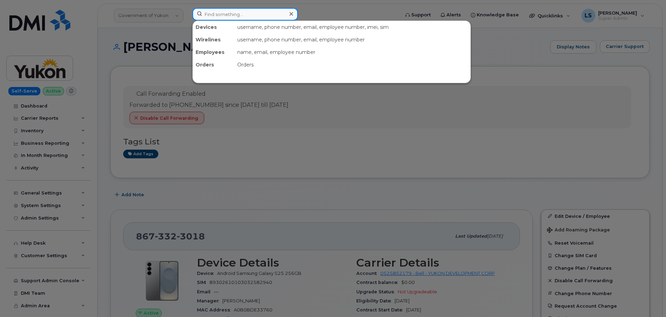
paste input "TRACEY.MARSTON@KIEWIT.COM"
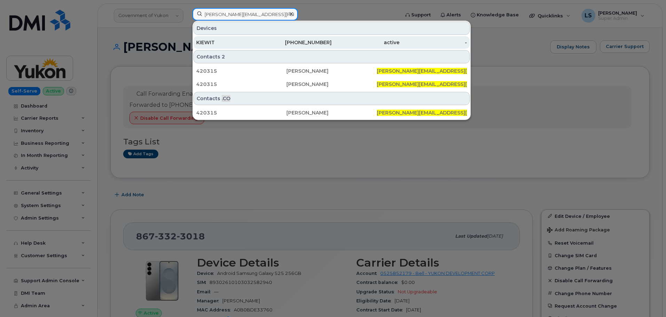
type input "TRACEY.MARSTON@KIEWIT.COM"
click at [251, 45] on div "KIEWIT" at bounding box center [230, 42] width 68 height 7
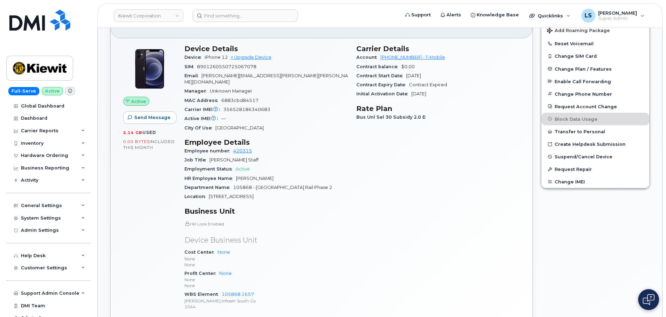
scroll to position [70, 0]
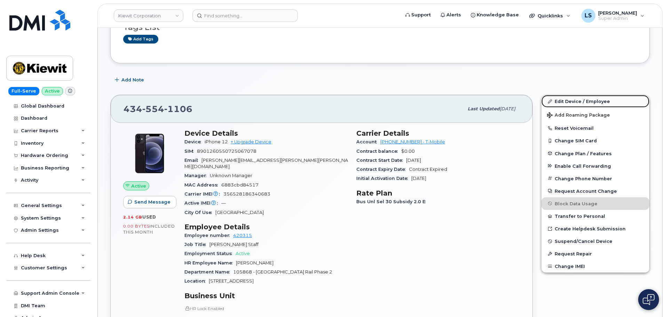
click at [585, 105] on link "Edit Device / Employee" at bounding box center [595, 101] width 108 height 13
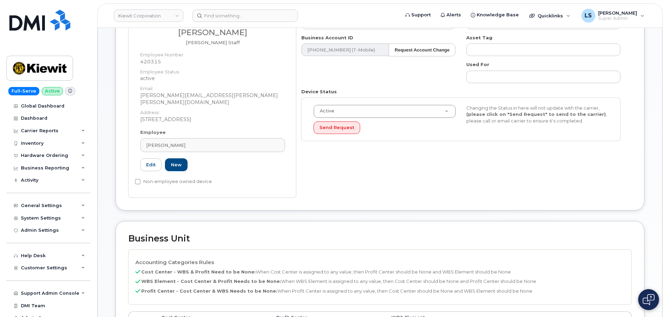
scroll to position [139, 0]
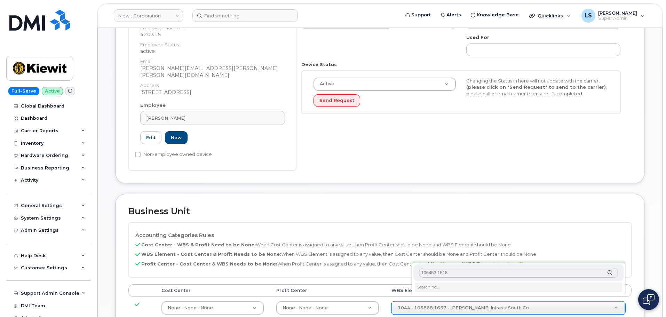
click at [423, 272] on input "106453.1518" at bounding box center [518, 273] width 199 height 10
type input "106453.1518"
type input "35579730"
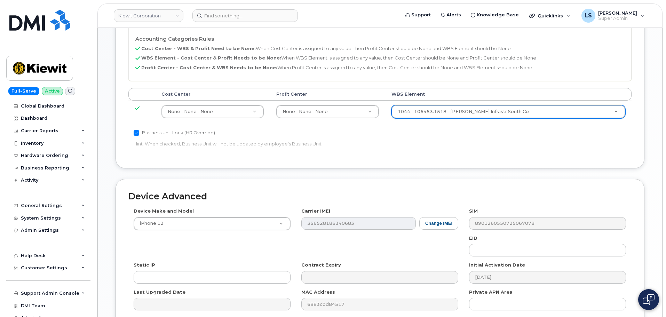
scroll to position [398, 0]
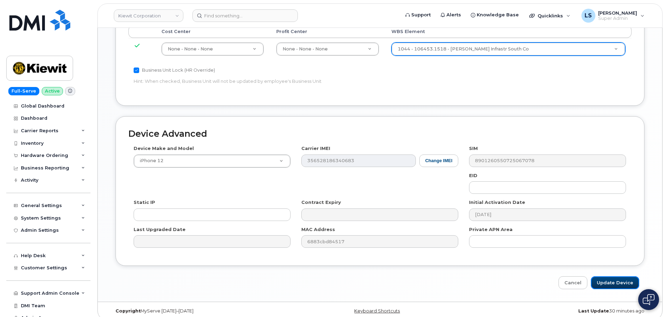
drag, startPoint x: 603, startPoint y: 278, endPoint x: 62, endPoint y: 282, distance: 541.5
click at [603, 277] on input "Update Device" at bounding box center [615, 282] width 48 height 13
type input "Saving..."
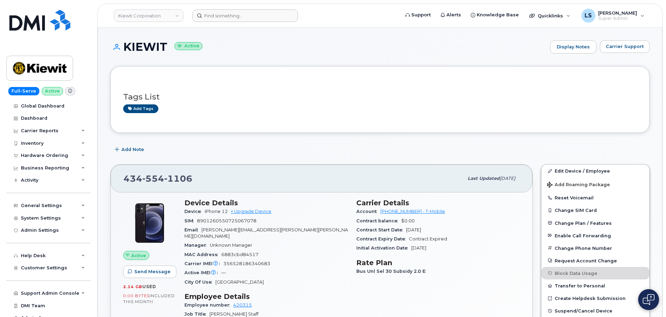
drag, startPoint x: 220, startPoint y: 7, endPoint x: 220, endPoint y: 11, distance: 3.8
click at [220, 7] on header "[PERSON_NAME] Corporation Support Alerts Knowledge Base Quicklinks Suspend / Ca…" at bounding box center [379, 15] width 565 height 24
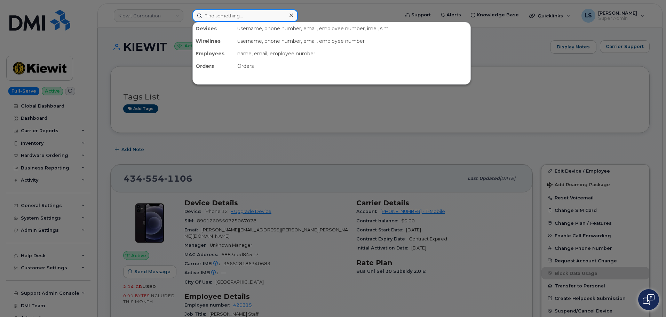
click at [221, 13] on input at bounding box center [244, 15] width 105 height 13
paste input "[PERSON_NAME][EMAIL_ADDRESS][PERSON_NAME][PERSON_NAME][DOMAIN_NAME]"
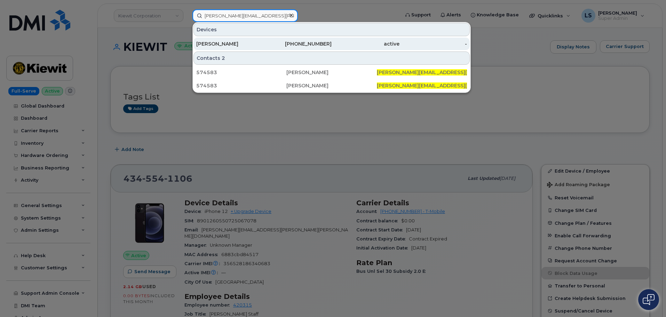
type input "[PERSON_NAME][EMAIL_ADDRESS][PERSON_NAME][PERSON_NAME][DOMAIN_NAME]"
click at [231, 43] on div "[PERSON_NAME]" at bounding box center [230, 43] width 68 height 7
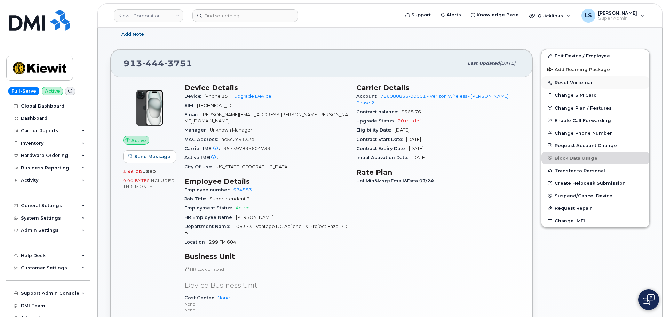
scroll to position [104, 0]
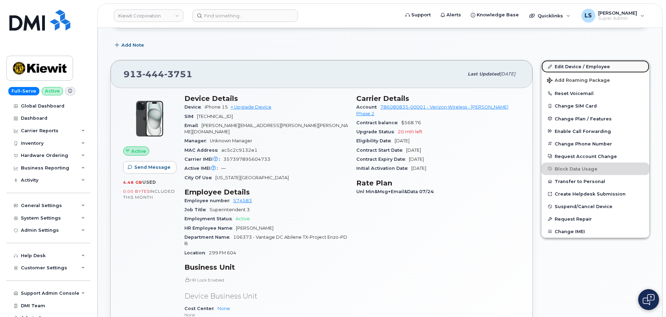
click at [554, 69] on link "Edit Device / Employee" at bounding box center [595, 66] width 108 height 13
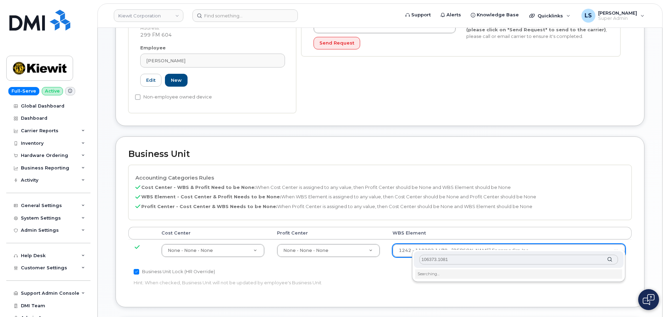
scroll to position [209, 0]
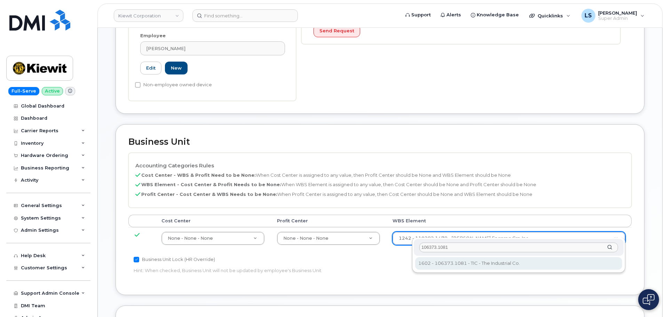
type input "106373.1081"
drag, startPoint x: 464, startPoint y: 266, endPoint x: 467, endPoint y: 258, distance: 8.6
type input "35050978"
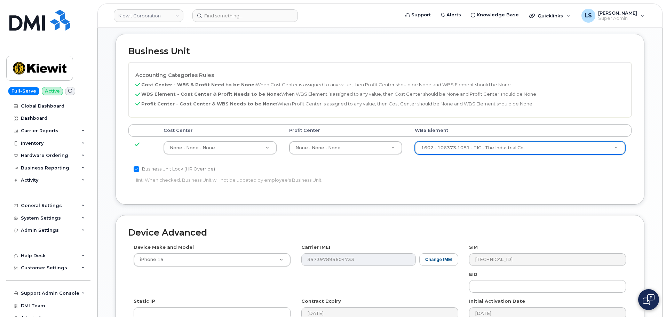
scroll to position [383, 0]
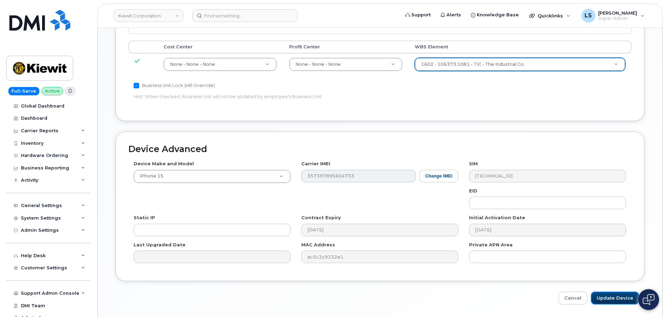
drag, startPoint x: 604, startPoint y: 289, endPoint x: 340, endPoint y: 283, distance: 263.5
click at [604, 292] on input "Update Device" at bounding box center [615, 298] width 48 height 13
type input "Saving..."
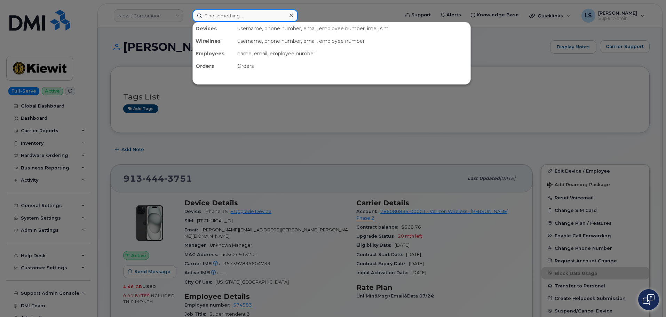
click at [231, 14] on input at bounding box center [244, 15] width 105 height 13
paste input "[PERSON_NAME]"
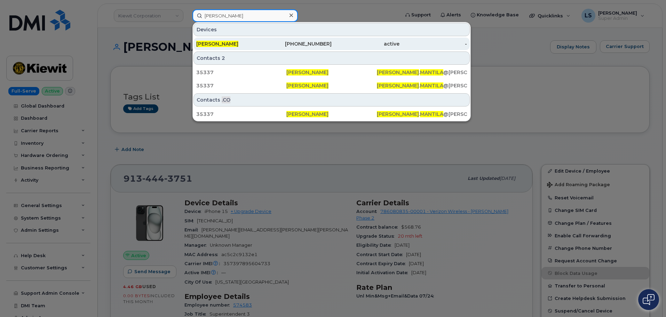
type input "[PERSON_NAME]"
click at [243, 44] on div "[PERSON_NAME]" at bounding box center [230, 43] width 68 height 7
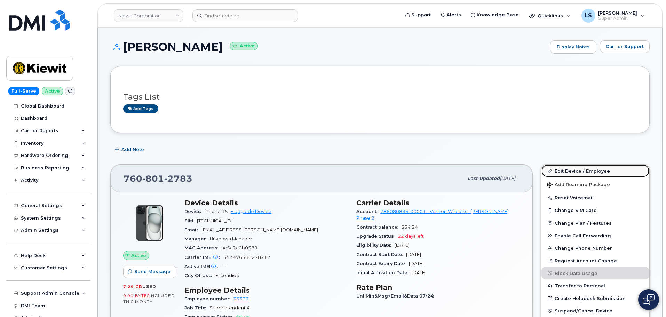
click at [576, 170] on link "Edit Device / Employee" at bounding box center [595, 171] width 108 height 13
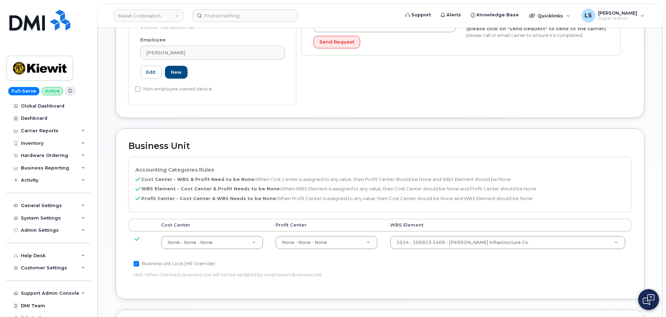
scroll to position [244, 0]
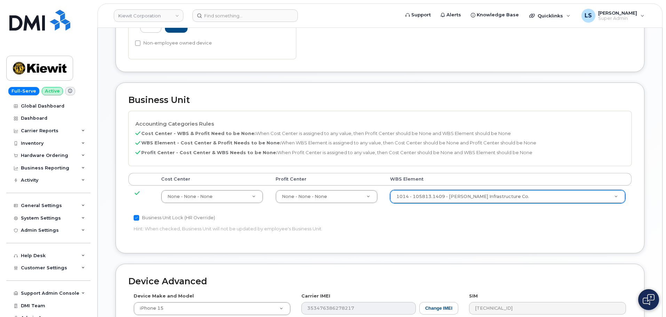
click at [441, 203] on div "1014 - 105813.1409 - [PERSON_NAME] Infrastructure Co." at bounding box center [507, 196] width 235 height 13
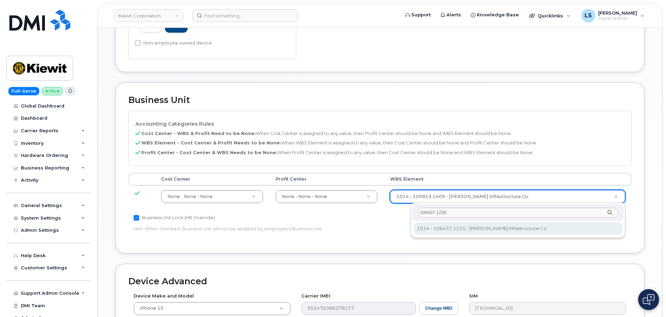
type input "106437.1235"
type input "35427881"
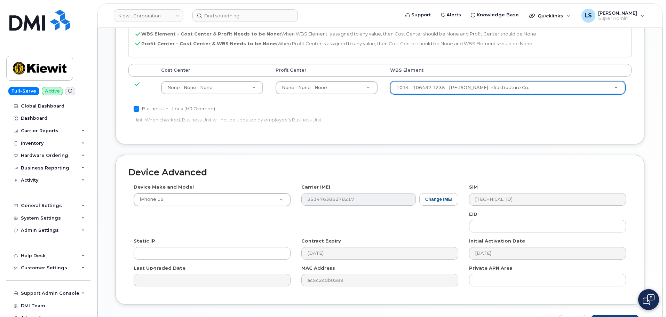
scroll to position [398, 0]
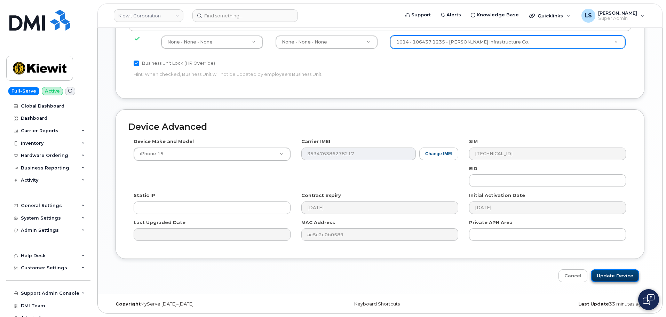
click at [603, 277] on input "Update Device" at bounding box center [615, 275] width 48 height 13
type input "Saving..."
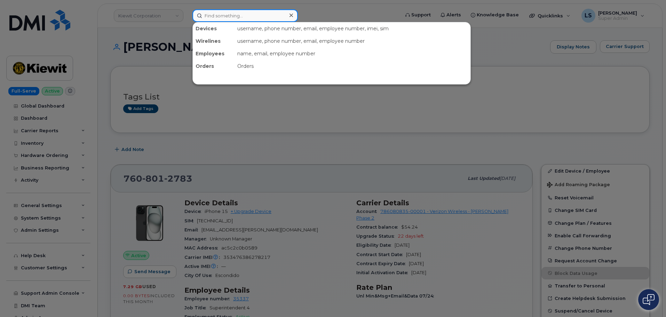
click at [207, 14] on input at bounding box center [244, 15] width 105 height 13
paste input "[PERSON_NAME]"
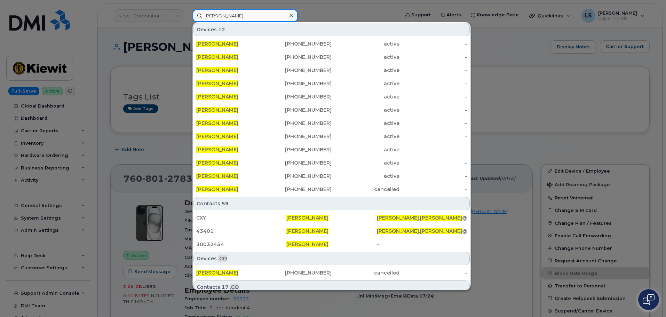
type input "[PERSON_NAME]"
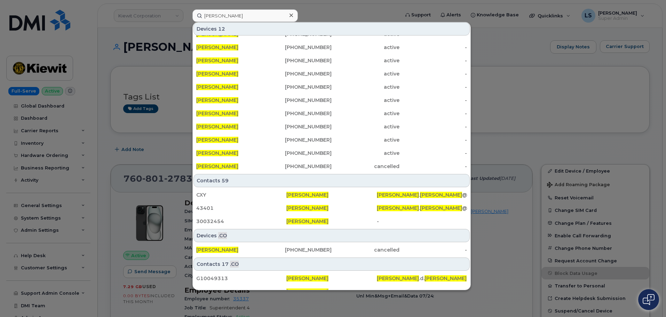
scroll to position [45, 0]
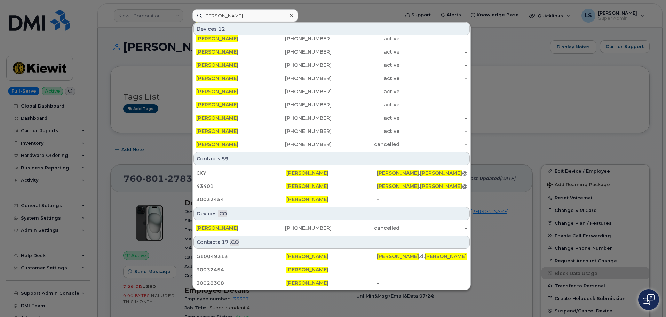
click at [292, 11] on div at bounding box center [291, 15] width 10 height 10
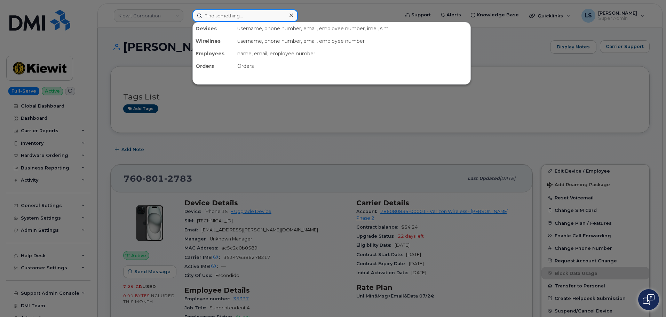
click at [267, 15] on input at bounding box center [244, 15] width 105 height 13
paste input "[PERSON_NAME][EMAIL_ADDRESS][PERSON_NAME][PERSON_NAME][DOMAIN_NAME]"
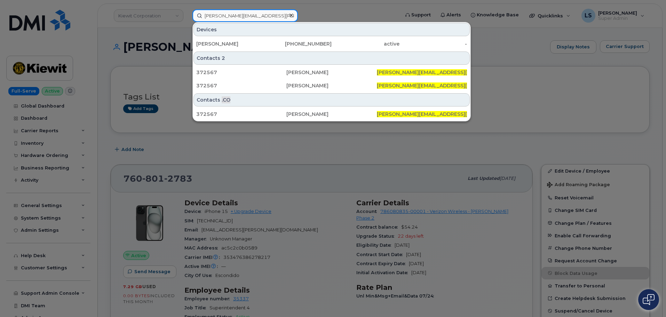
type input "CHRIS.WILLIAMS@KIEWIT.COM"
click at [332, 40] on div "361-238-3007" at bounding box center [366, 44] width 68 height 13
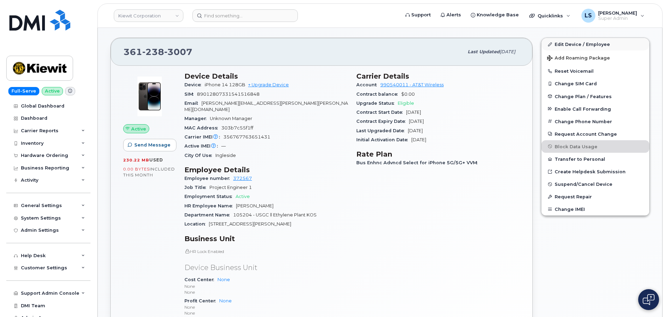
scroll to position [35, 0]
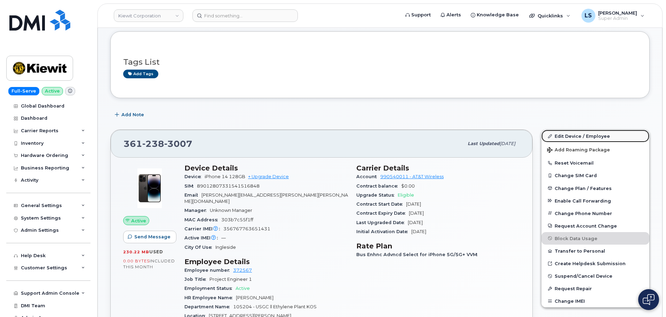
click at [571, 133] on link "Edit Device / Employee" at bounding box center [595, 136] width 108 height 13
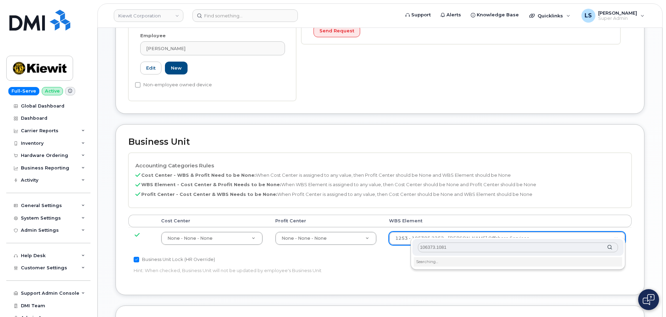
scroll to position [348, 0]
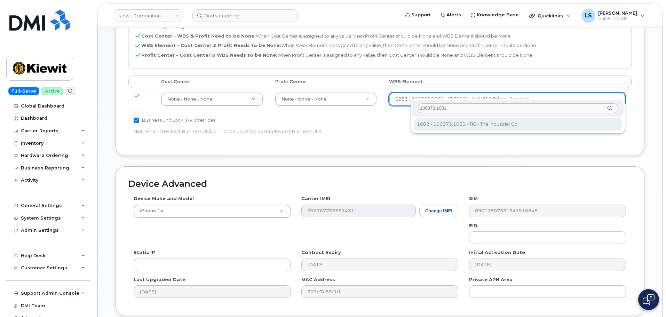
type input "106373.1081"
type input "35050978"
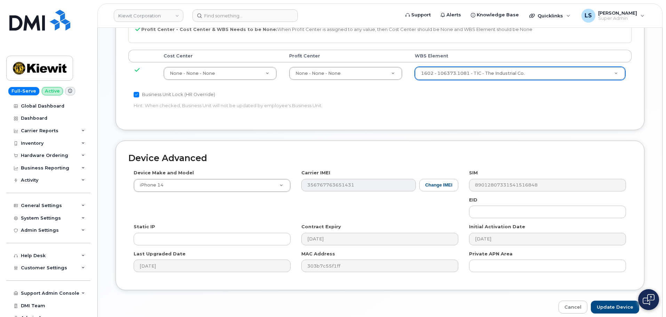
scroll to position [398, 0]
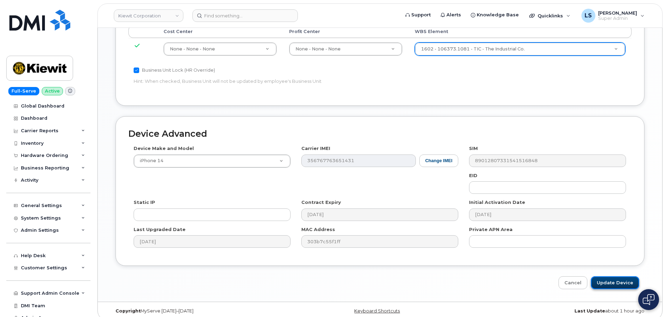
click at [609, 276] on input "Update Device" at bounding box center [615, 282] width 48 height 13
type input "Saving..."
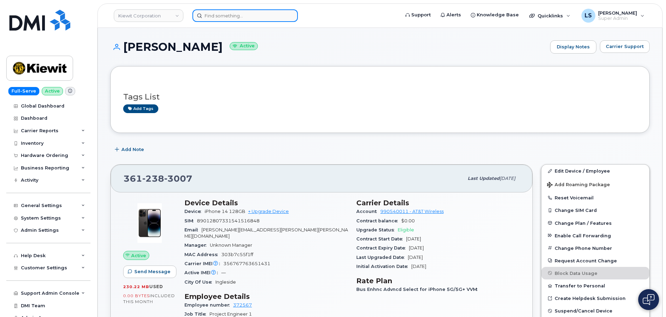
click at [220, 18] on input at bounding box center [244, 15] width 105 height 13
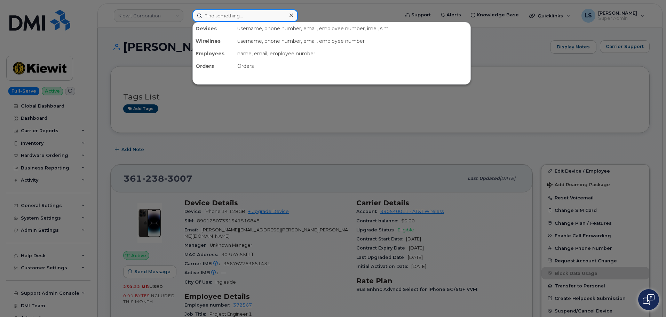
paste input "[PERSON_NAME]"
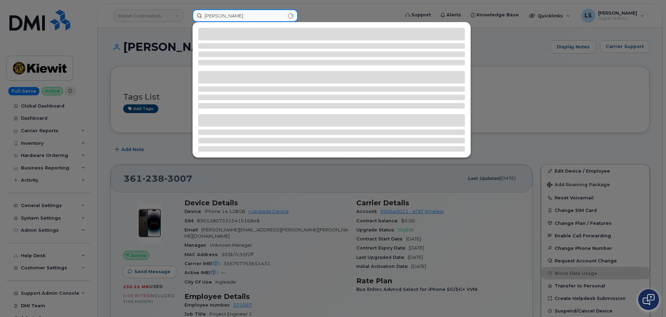
type input "[PERSON_NAME]"
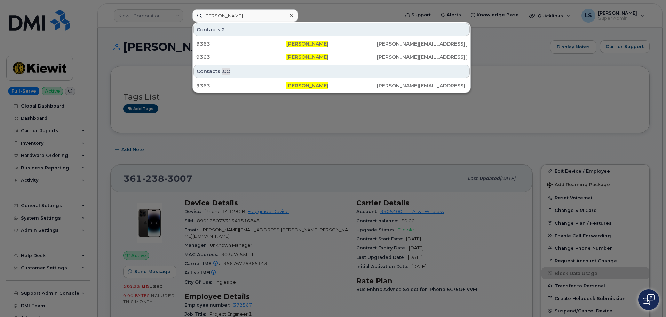
click at [294, 17] on div at bounding box center [291, 15] width 10 height 10
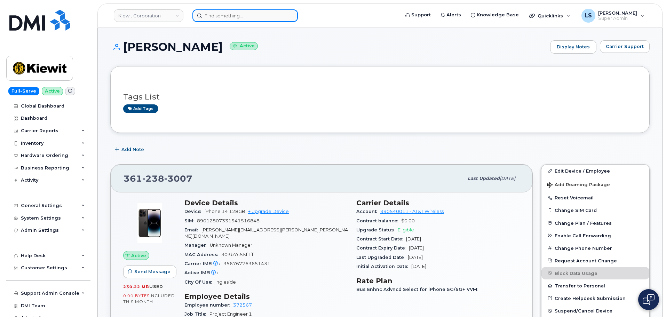
click at [291, 17] on div at bounding box center [244, 15] width 105 height 13
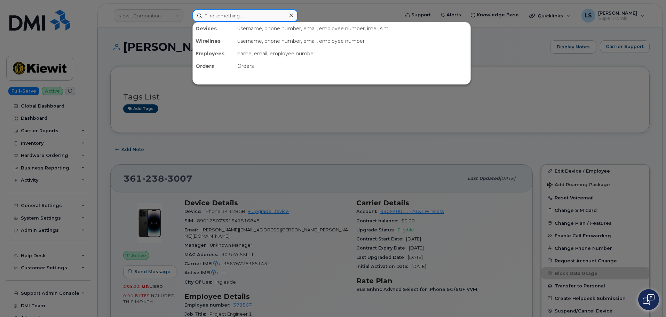
paste input "[PERSON_NAME][EMAIL_ADDRESS][PERSON_NAME][PERSON_NAME][DOMAIN_NAME]"
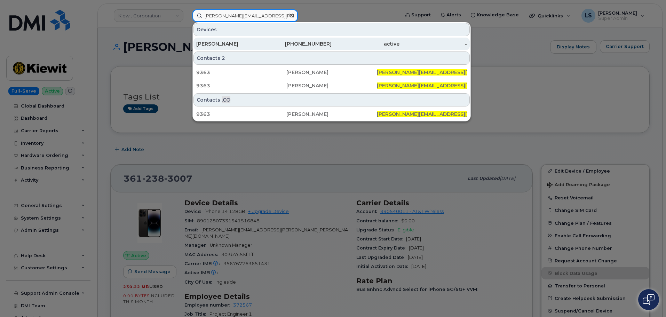
type input "[PERSON_NAME][EMAIL_ADDRESS][PERSON_NAME][PERSON_NAME][DOMAIN_NAME]"
click at [332, 49] on div "808-478-2789" at bounding box center [366, 44] width 68 height 13
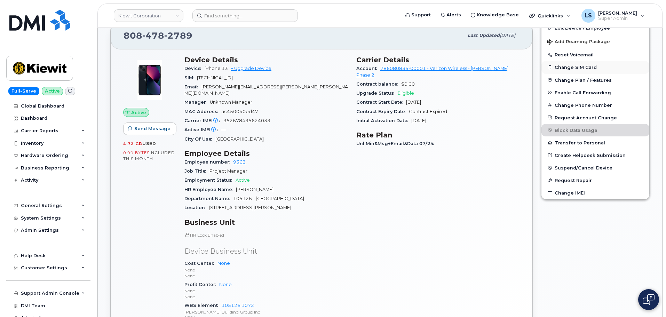
scroll to position [104, 0]
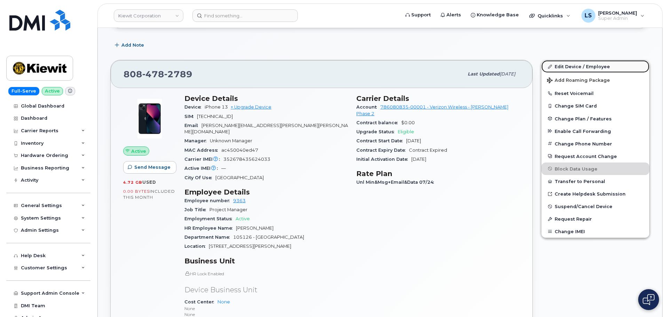
click at [568, 70] on link "Edit Device / Employee" at bounding box center [595, 66] width 108 height 13
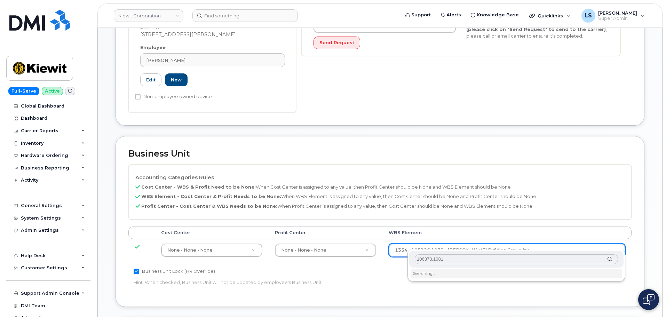
scroll to position [209, 0]
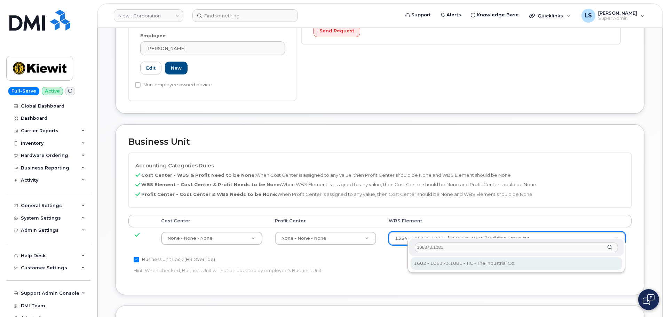
type input "106373.1081"
type input "35050978"
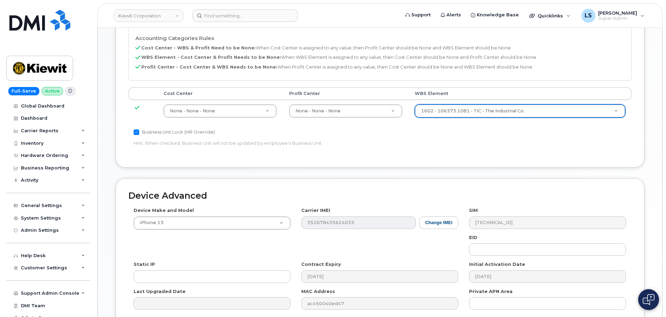
scroll to position [383, 0]
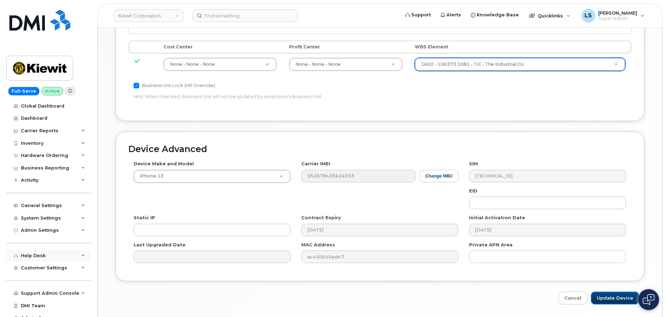
drag, startPoint x: 609, startPoint y: 291, endPoint x: 46, endPoint y: 251, distance: 564.4
click at [609, 292] on input "Update Device" at bounding box center [615, 298] width 48 height 13
type input "Saving..."
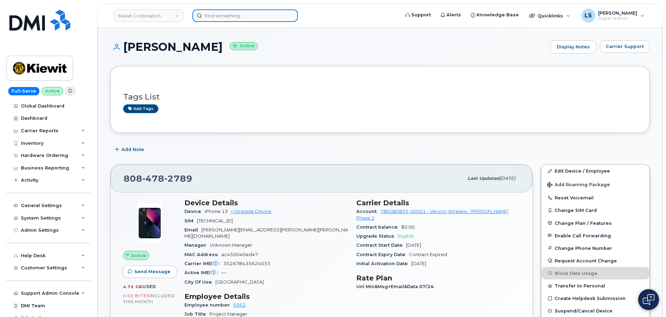
click at [230, 18] on input at bounding box center [244, 15] width 105 height 13
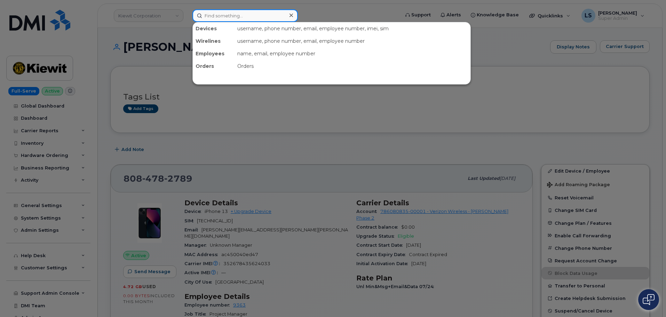
paste input "[PERSON_NAME]"
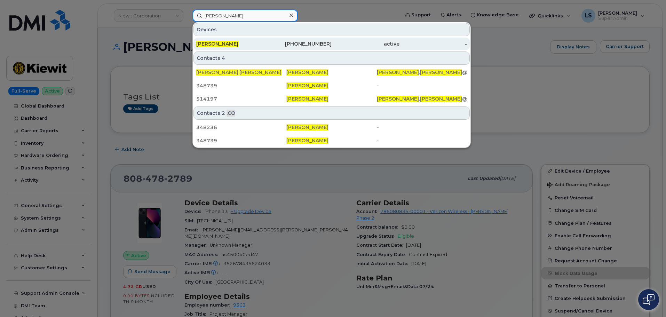
type input "[PERSON_NAME]"
click at [264, 47] on div "[PERSON_NAME]" at bounding box center [298, 44] width 68 height 13
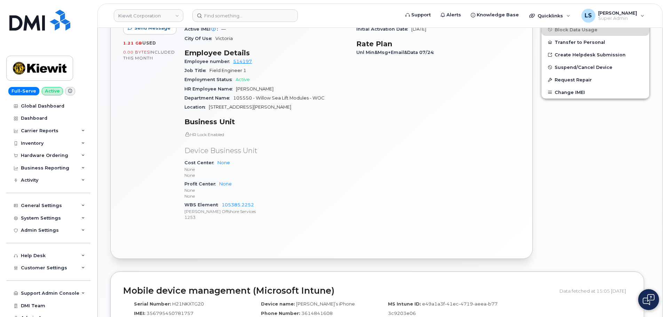
scroll to position [70, 0]
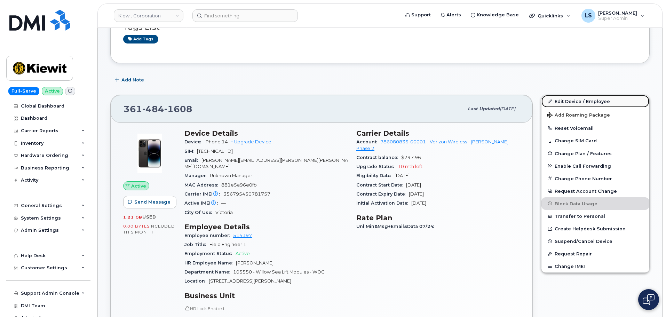
click at [572, 101] on link "Edit Device / Employee" at bounding box center [595, 101] width 108 height 13
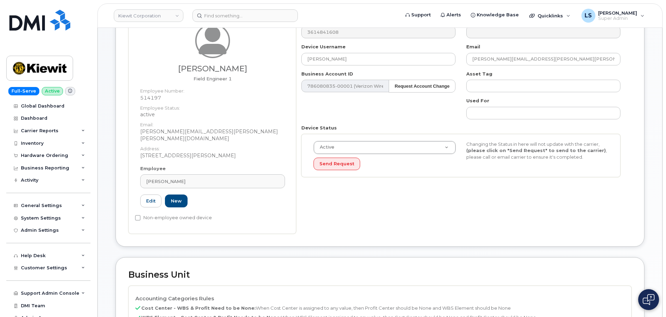
scroll to position [250, 0]
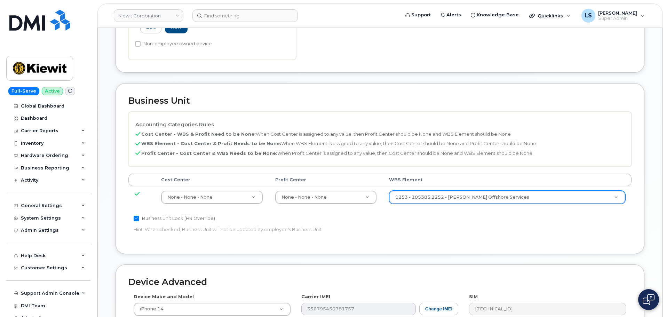
drag, startPoint x: 449, startPoint y: 197, endPoint x: 449, endPoint y: 193, distance: 4.5
click at [449, 197] on td "1253 - 105385.2252 - Kiewit Offshore Services 33459010" at bounding box center [507, 197] width 249 height 22
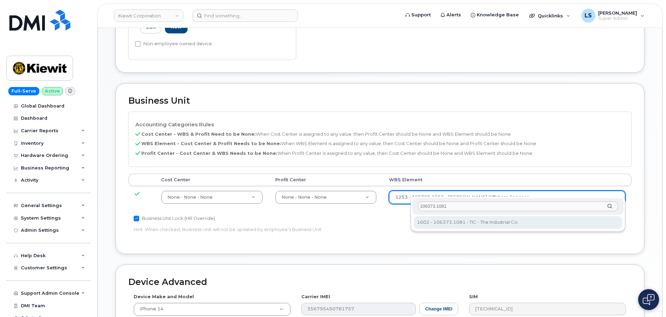
type input "106373.1081"
type input "35050978"
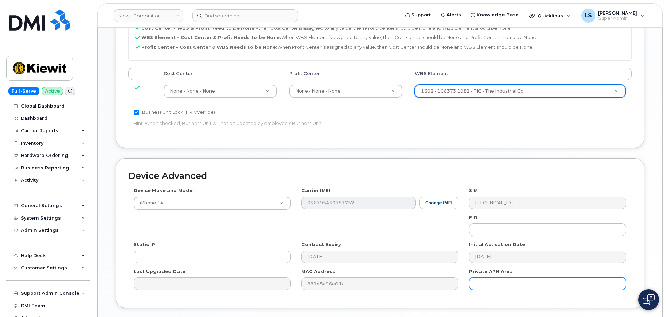
scroll to position [398, 0]
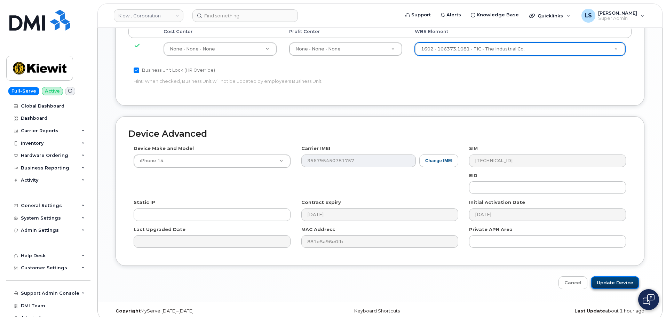
click at [612, 280] on input "Update Device" at bounding box center [615, 282] width 48 height 13
type input "Saving..."
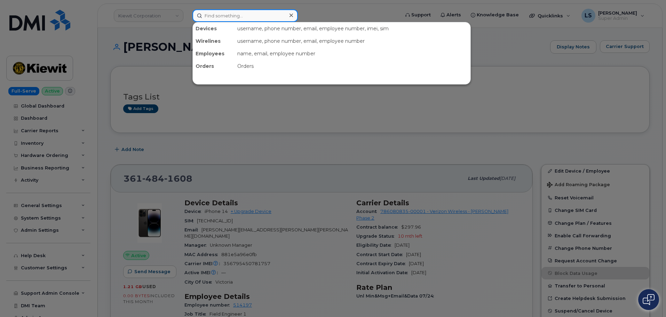
click at [250, 14] on input at bounding box center [244, 15] width 105 height 13
paste input "2015801495"
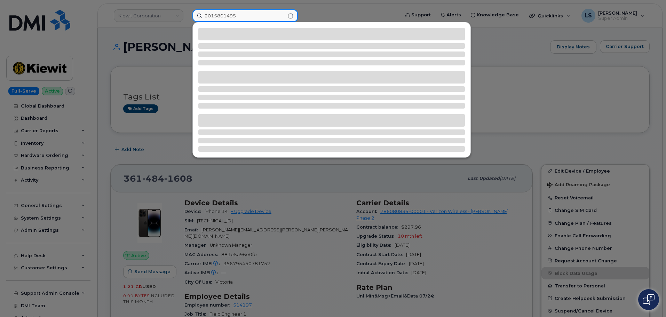
type input "2015801495"
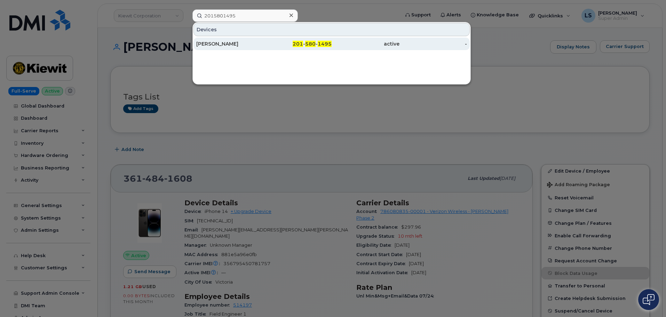
click at [233, 41] on div "Richard Powers" at bounding box center [230, 43] width 68 height 7
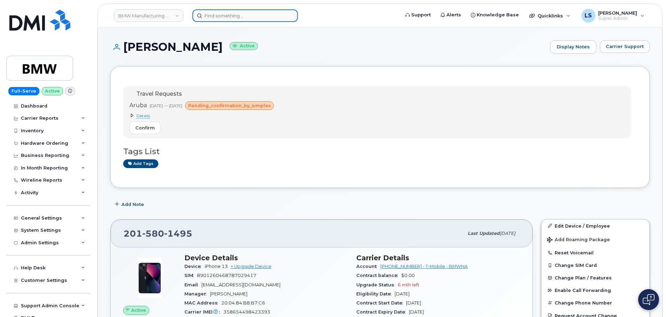
click at [221, 13] on input at bounding box center [244, 15] width 105 height 13
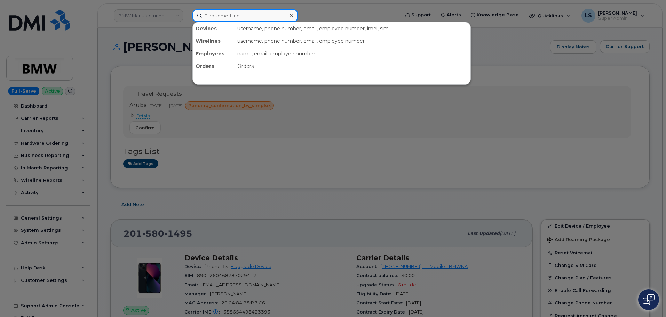
paste input "5804501660"
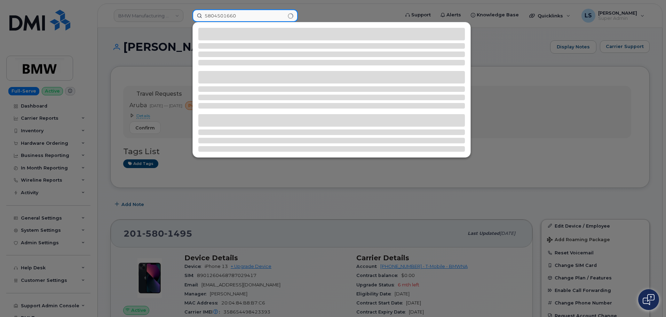
type input "5804501660"
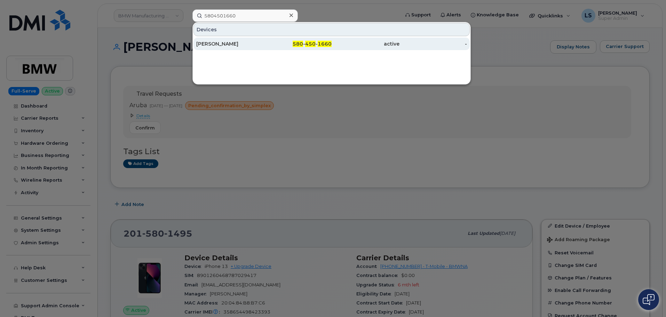
click at [255, 42] on div "[PERSON_NAME]" at bounding box center [230, 43] width 68 height 7
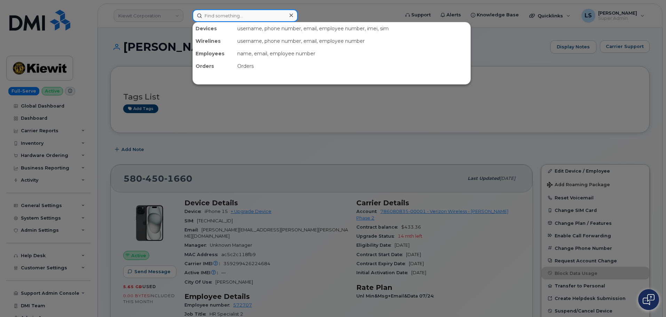
click at [213, 17] on input at bounding box center [244, 15] width 105 height 13
paste input "[PHONE_NUMBER]"
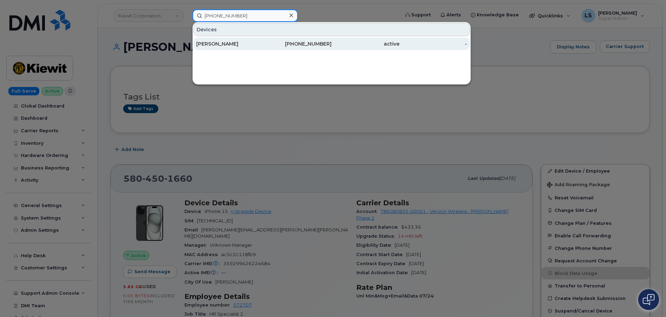
type input "[PHONE_NUMBER]"
click at [268, 43] on div "[PHONE_NUMBER]" at bounding box center [298, 43] width 68 height 7
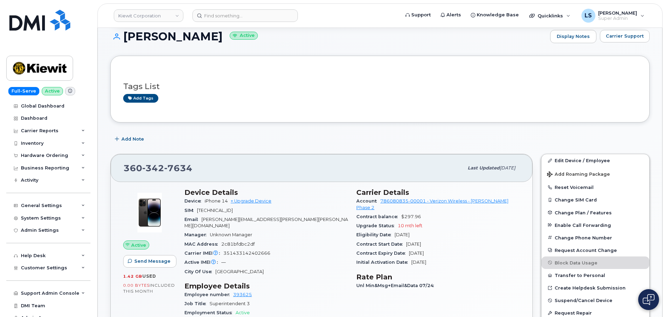
scroll to position [104, 0]
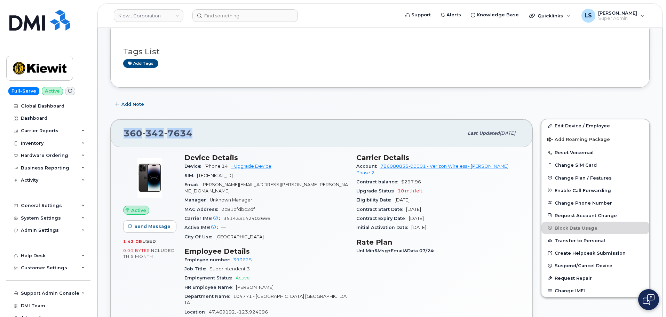
drag, startPoint x: 194, startPoint y: 135, endPoint x: 119, endPoint y: 138, distance: 74.9
click at [119, 138] on div "[PHONE_NUMBER] Last updated [DATE]" at bounding box center [322, 133] width 422 height 28
copy span "[PHONE_NUMBER]"
click at [293, 100] on div "Add Note" at bounding box center [379, 104] width 539 height 13
